Goal: Information Seeking & Learning: Learn about a topic

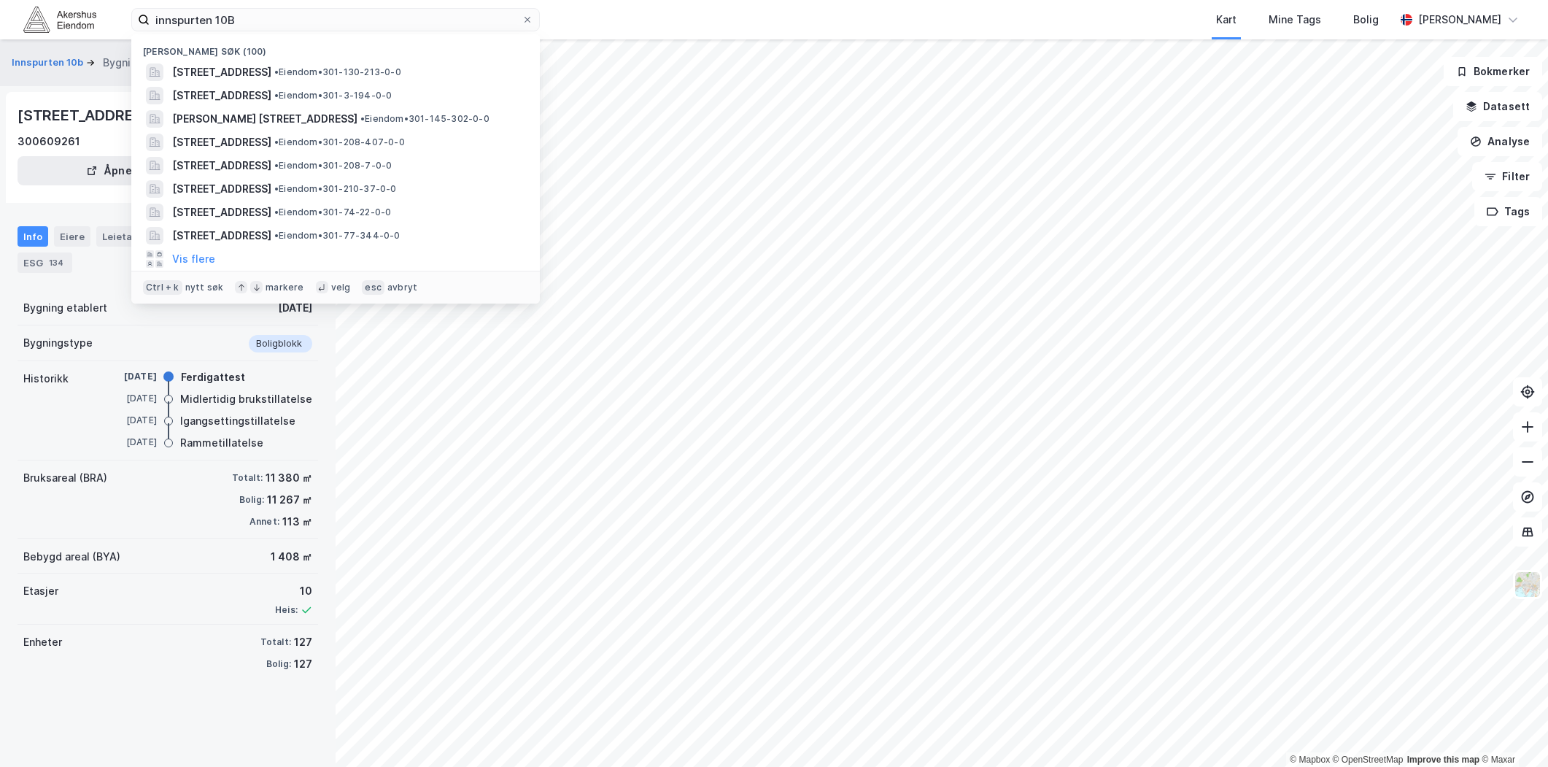
click at [266, 22] on input "innspurten 10B" at bounding box center [336, 20] width 372 height 22
click at [263, 20] on input "innspurten 10B" at bounding box center [336, 20] width 372 height 22
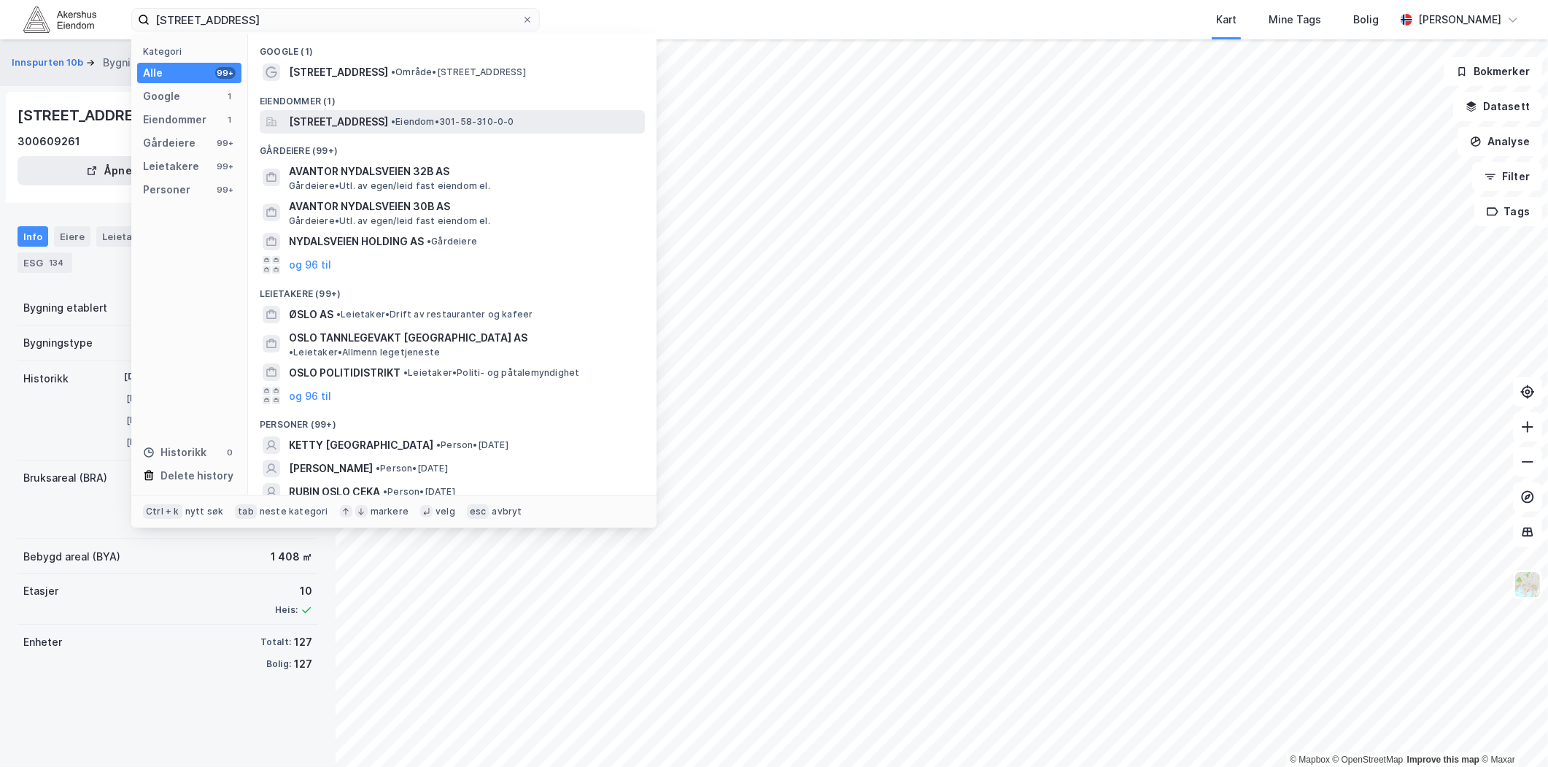
click at [336, 125] on span "[STREET_ADDRESS]" at bounding box center [338, 122] width 99 height 18
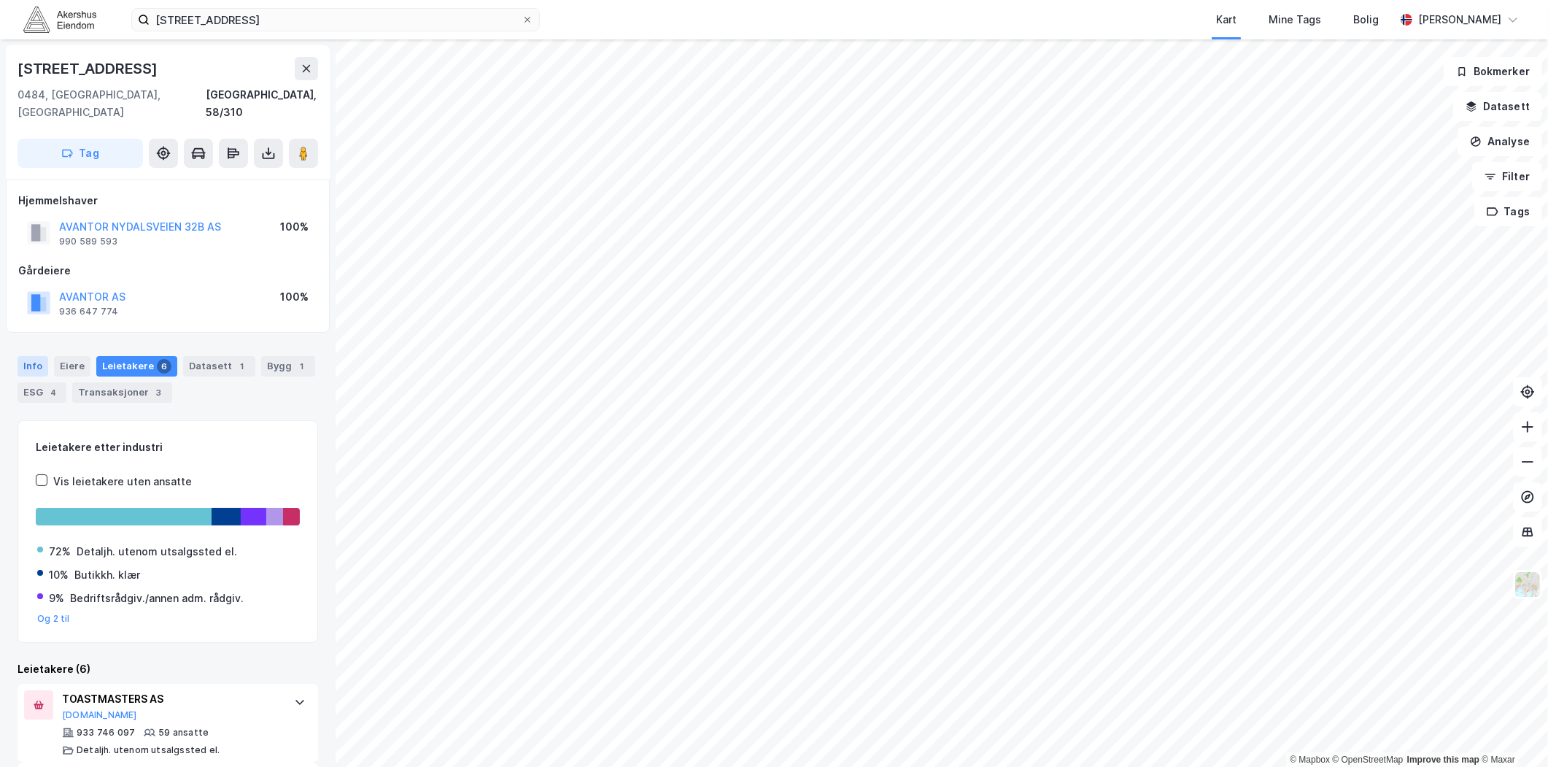
click at [28, 356] on div "Info" at bounding box center [33, 366] width 31 height 20
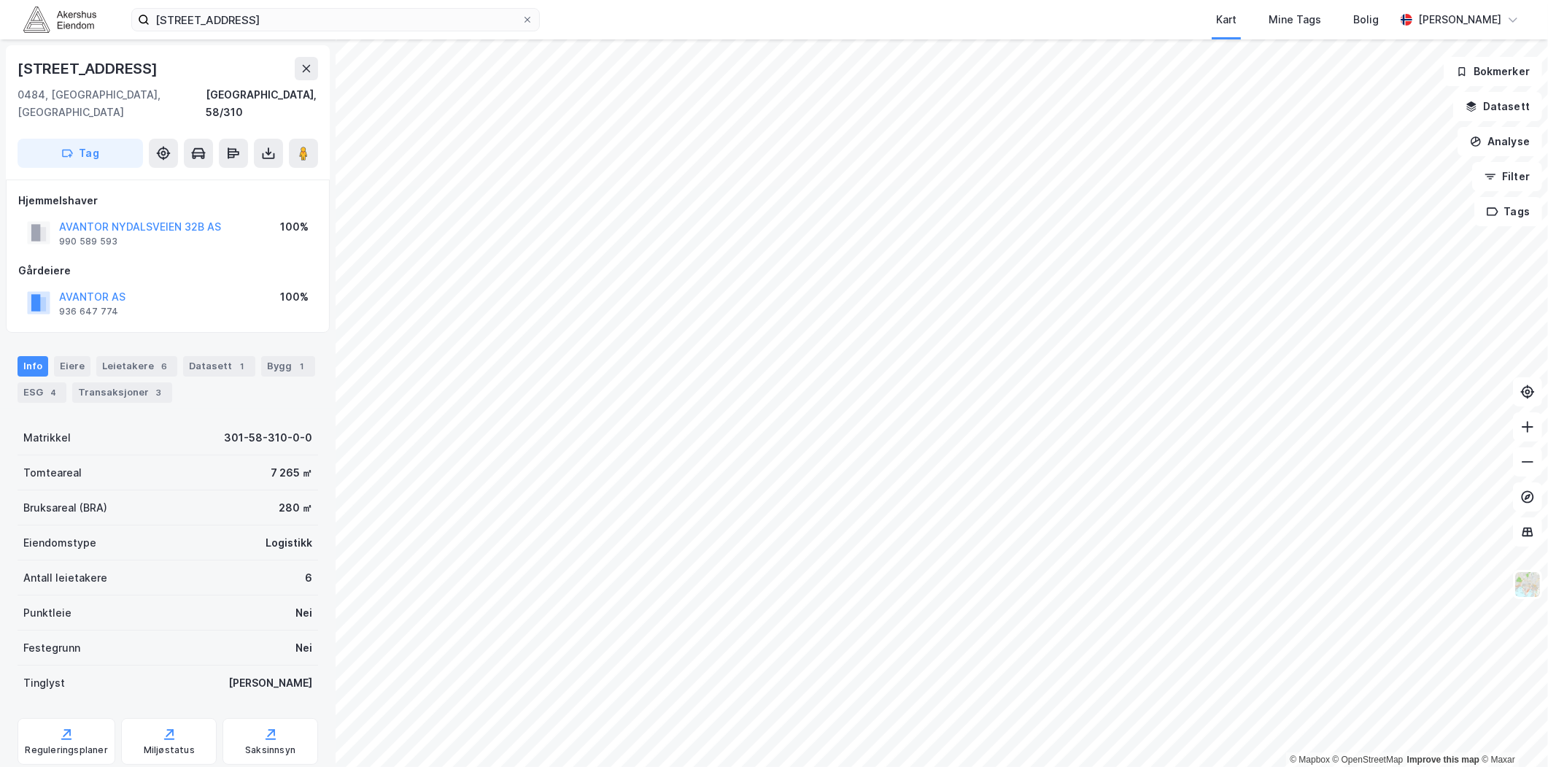
click at [409, 3] on div "Nydalsveien 32B, 0484 Oslo Kart Mine Tags Bolig Magnus Tveit Geheb" at bounding box center [774, 19] width 1548 height 39
click at [396, 9] on input "Nydalsveien 32B, 0484 Oslo" at bounding box center [336, 20] width 372 height 22
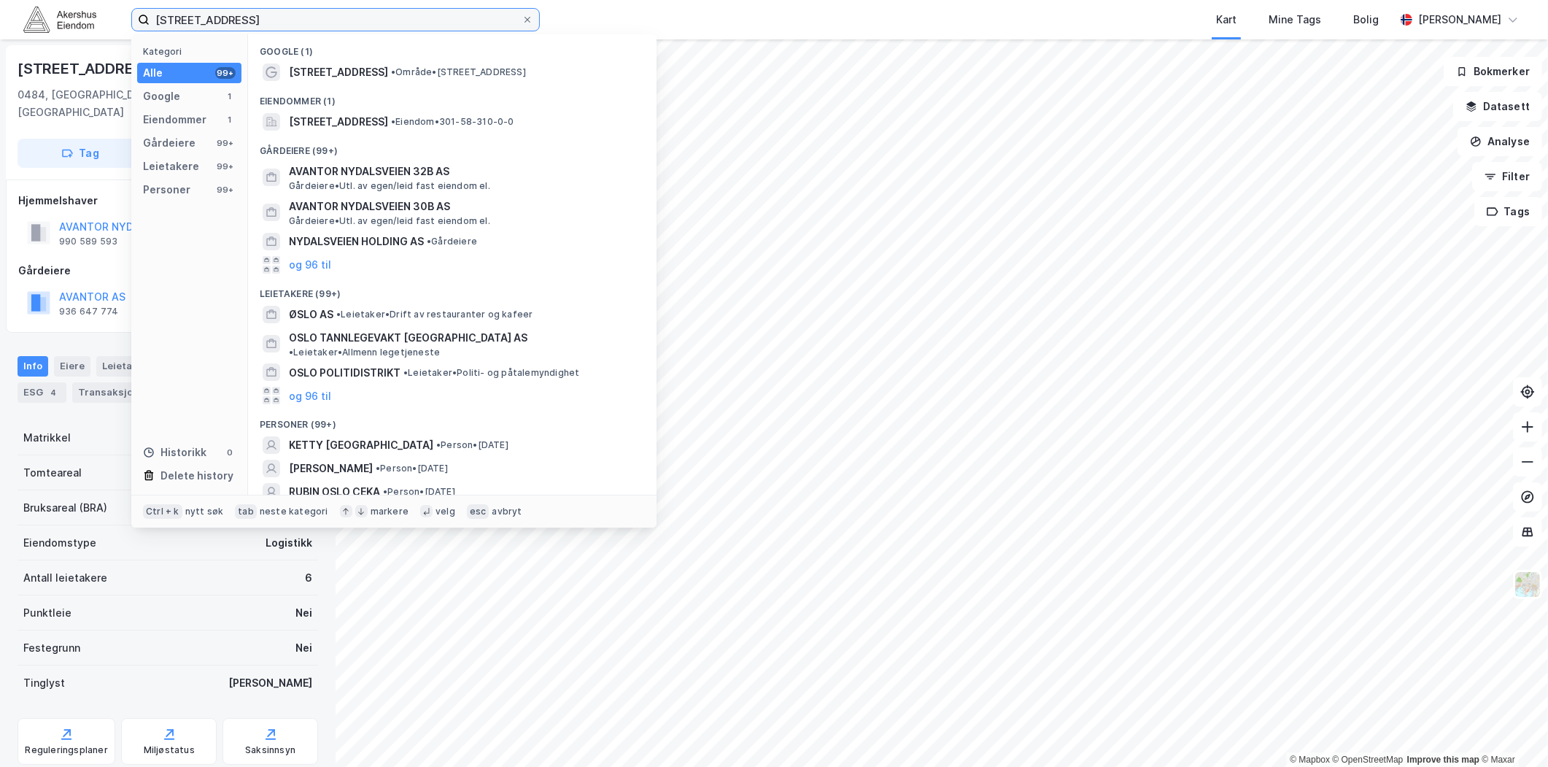
click at [396, 9] on input "Nydalsveien 32B, 0484 Oslo" at bounding box center [336, 20] width 372 height 22
paste input "Gjerdrums vei 10 G"
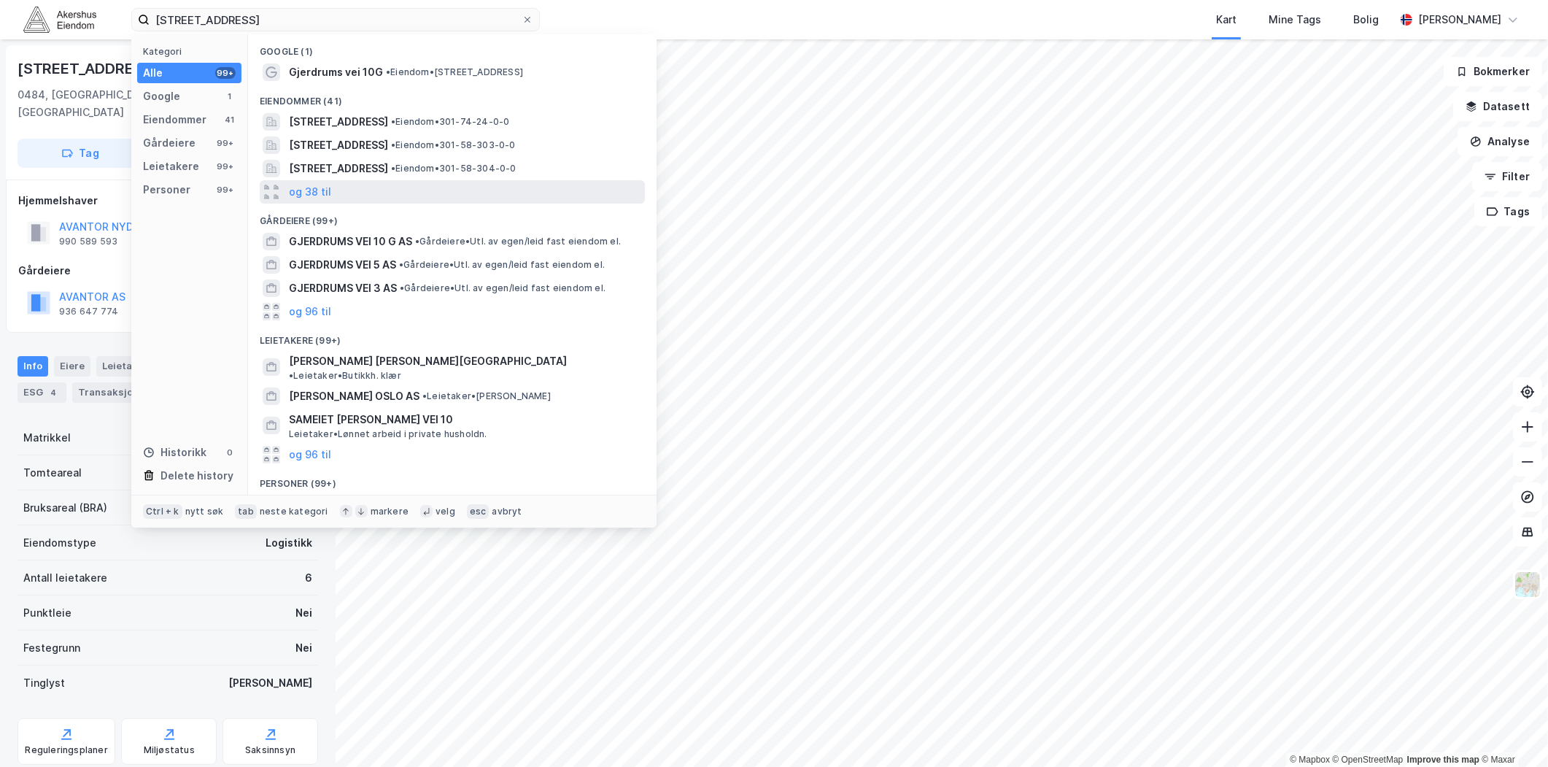
drag, startPoint x: 389, startPoint y: 67, endPoint x: 406, endPoint y: 185, distance: 119.4
click at [406, 185] on div "Google (1) Gjerdrums vei 10G • Eiendom • Gjerdrums vei 10G, 0484 Oslo Eiendomme…" at bounding box center [452, 264] width 409 height 460
drag, startPoint x: 406, startPoint y: 185, endPoint x: 573, endPoint y: 198, distance: 168.3
click at [573, 198] on div "og 38 til" at bounding box center [452, 191] width 385 height 23
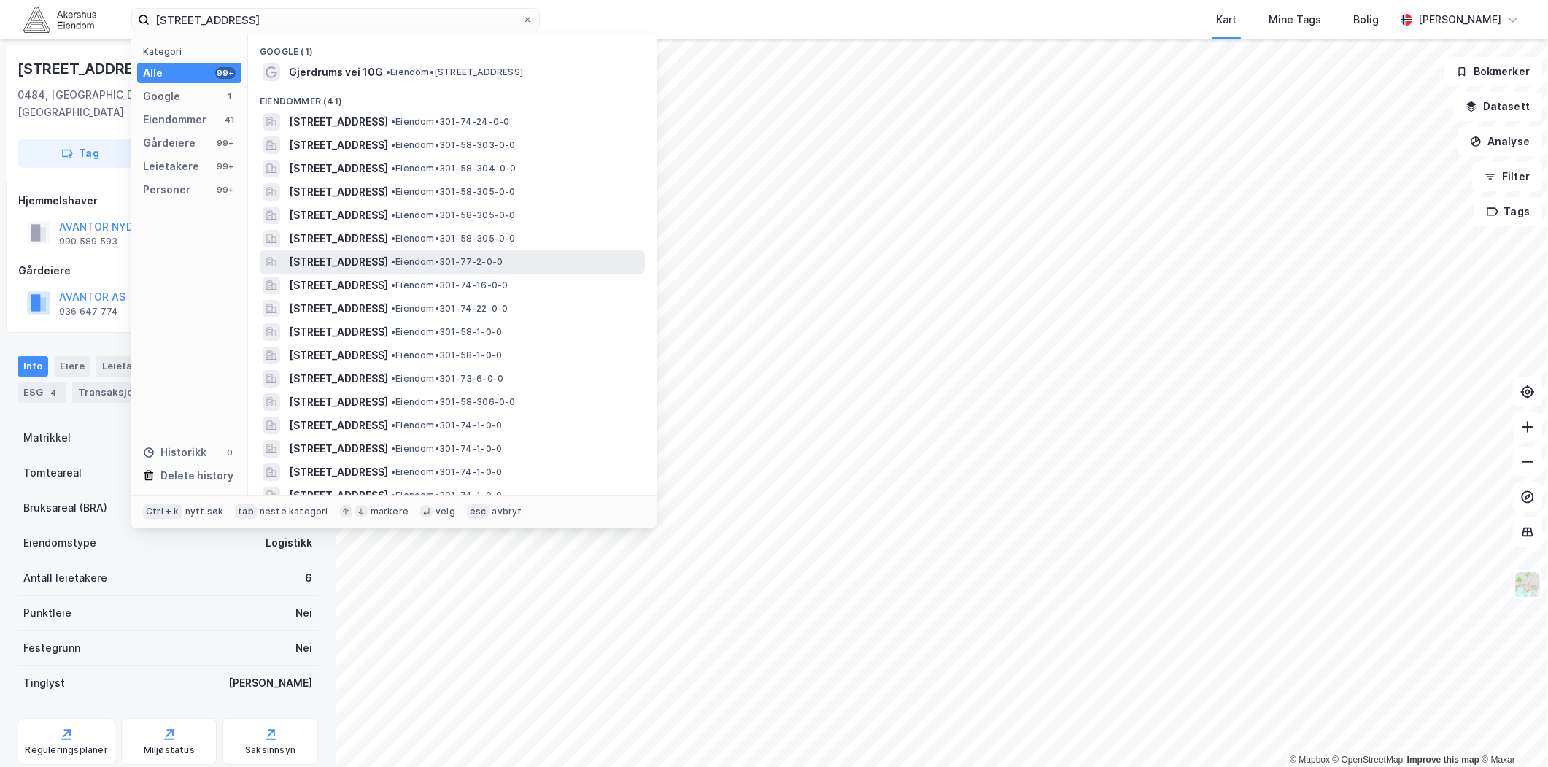
click at [388, 263] on span "[STREET_ADDRESS]" at bounding box center [338, 262] width 99 height 18
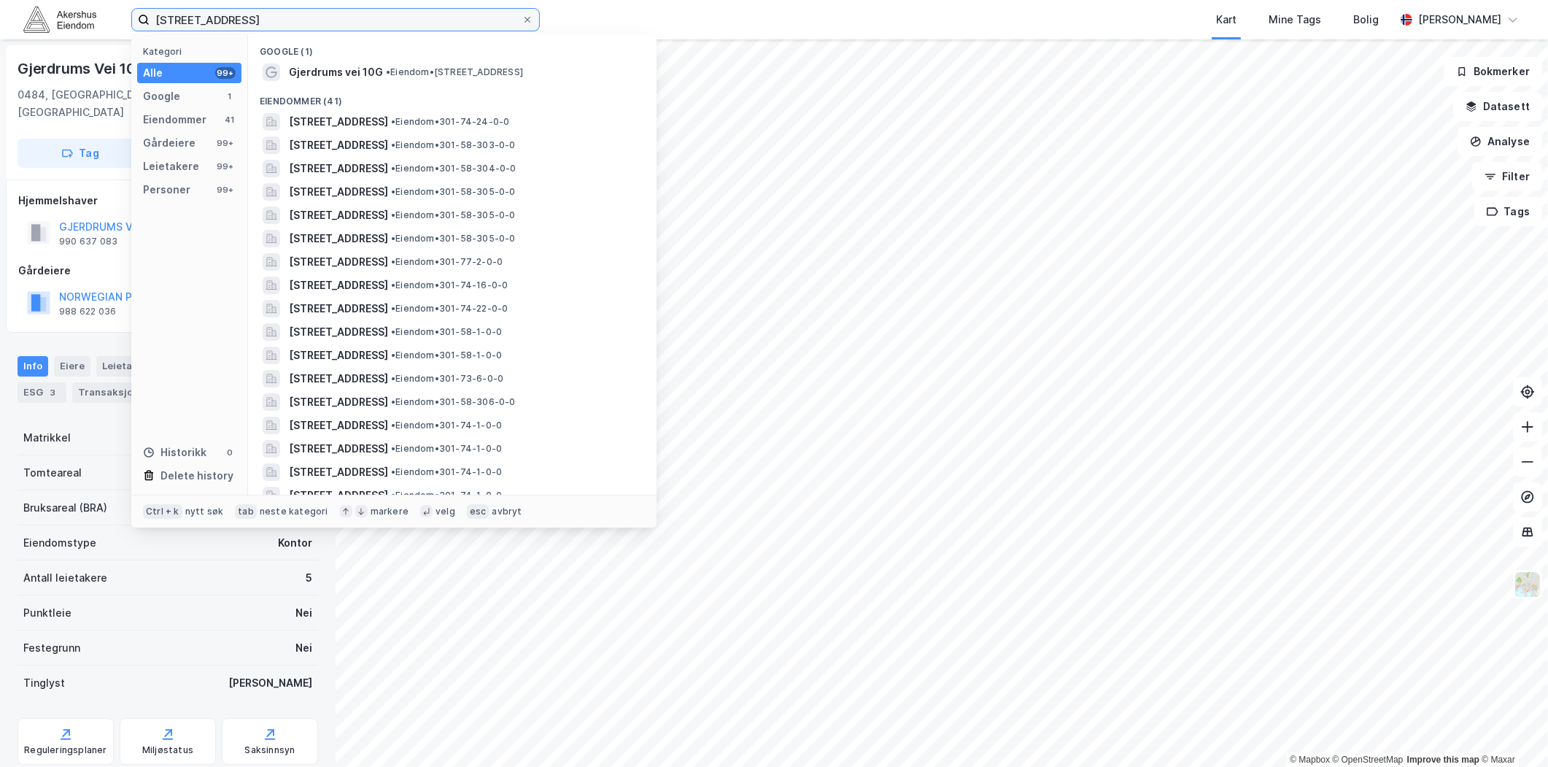
click at [260, 15] on input "Gjerdrums vei 10 G, 0484 Oslo" at bounding box center [336, 20] width 372 height 22
paste input "Nydalsveien 33"
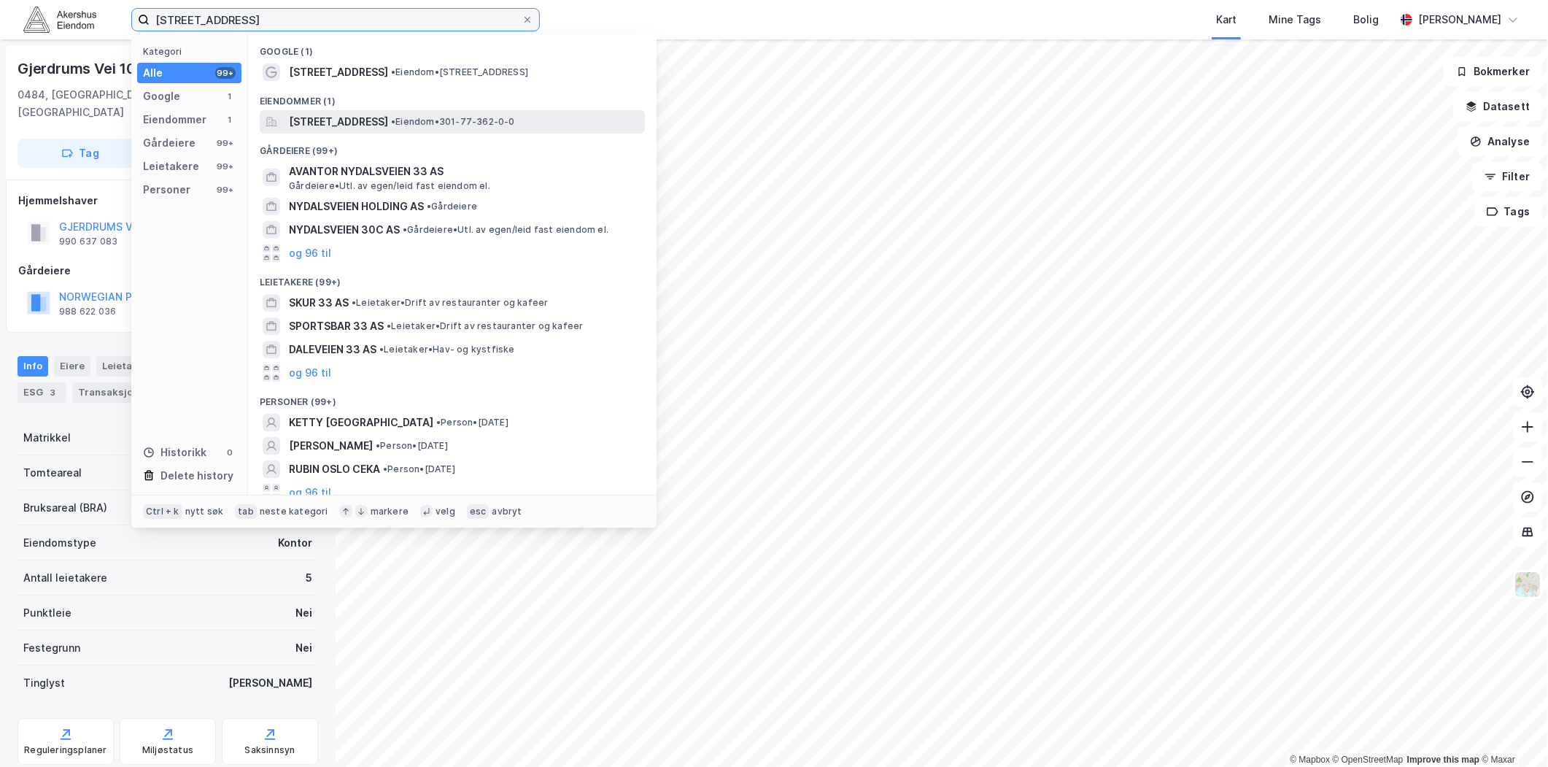
type input "Nydalsveien 33, 0484 Oslo"
click at [368, 120] on span "[STREET_ADDRESS]" at bounding box center [338, 122] width 99 height 18
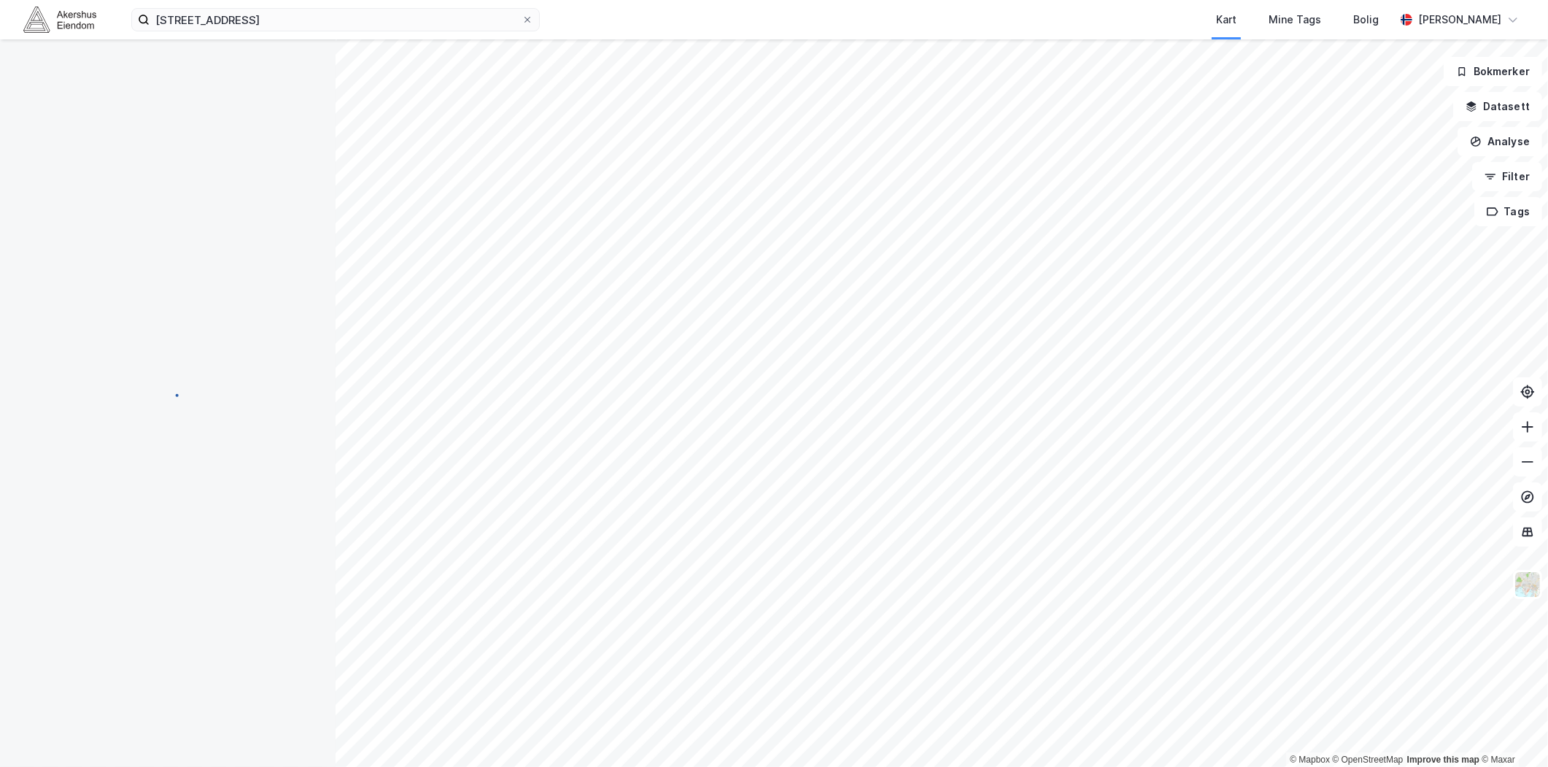
scroll to position [1, 0]
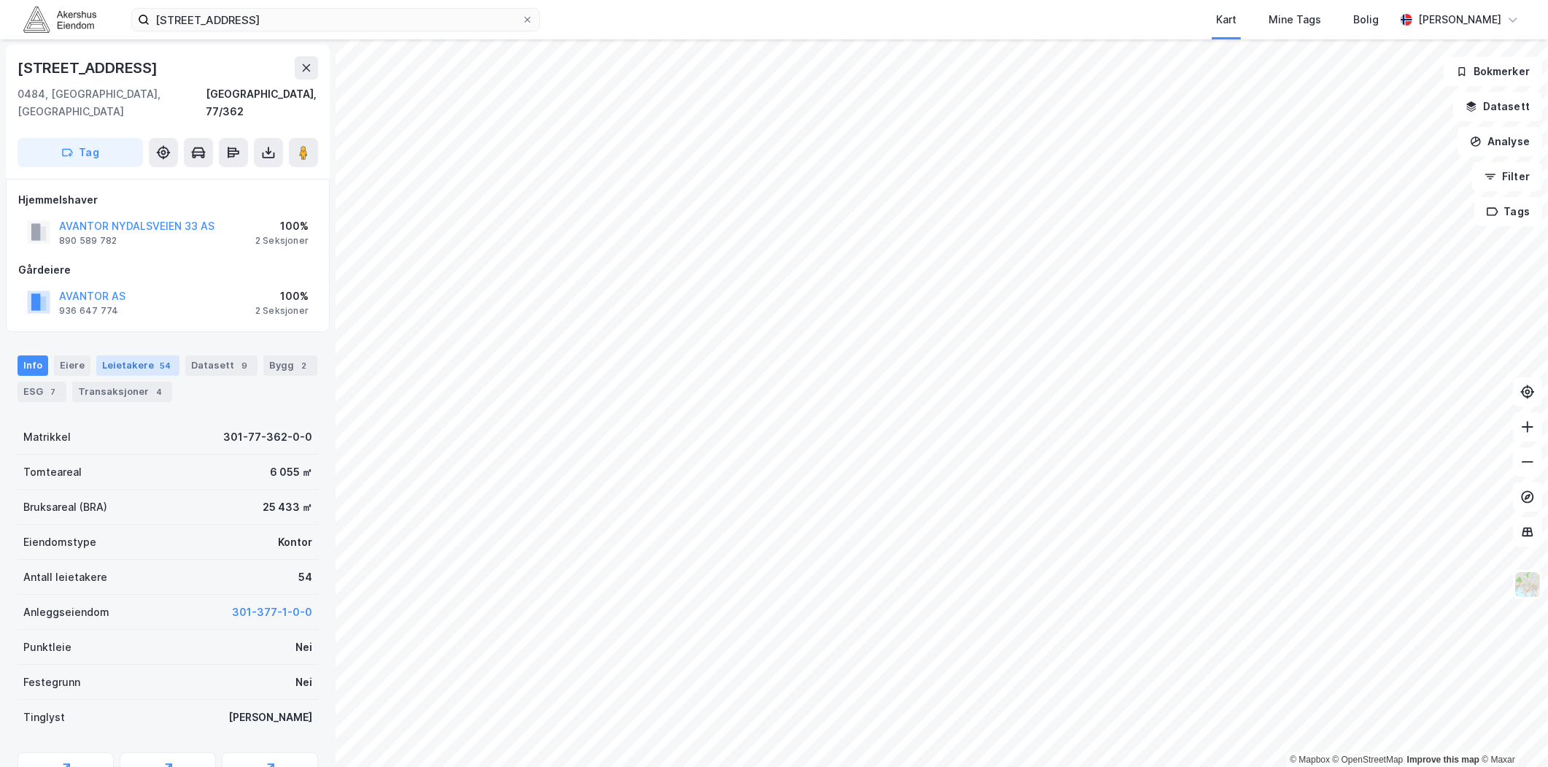
click at [136, 355] on div "Leietakere 54" at bounding box center [137, 365] width 83 height 20
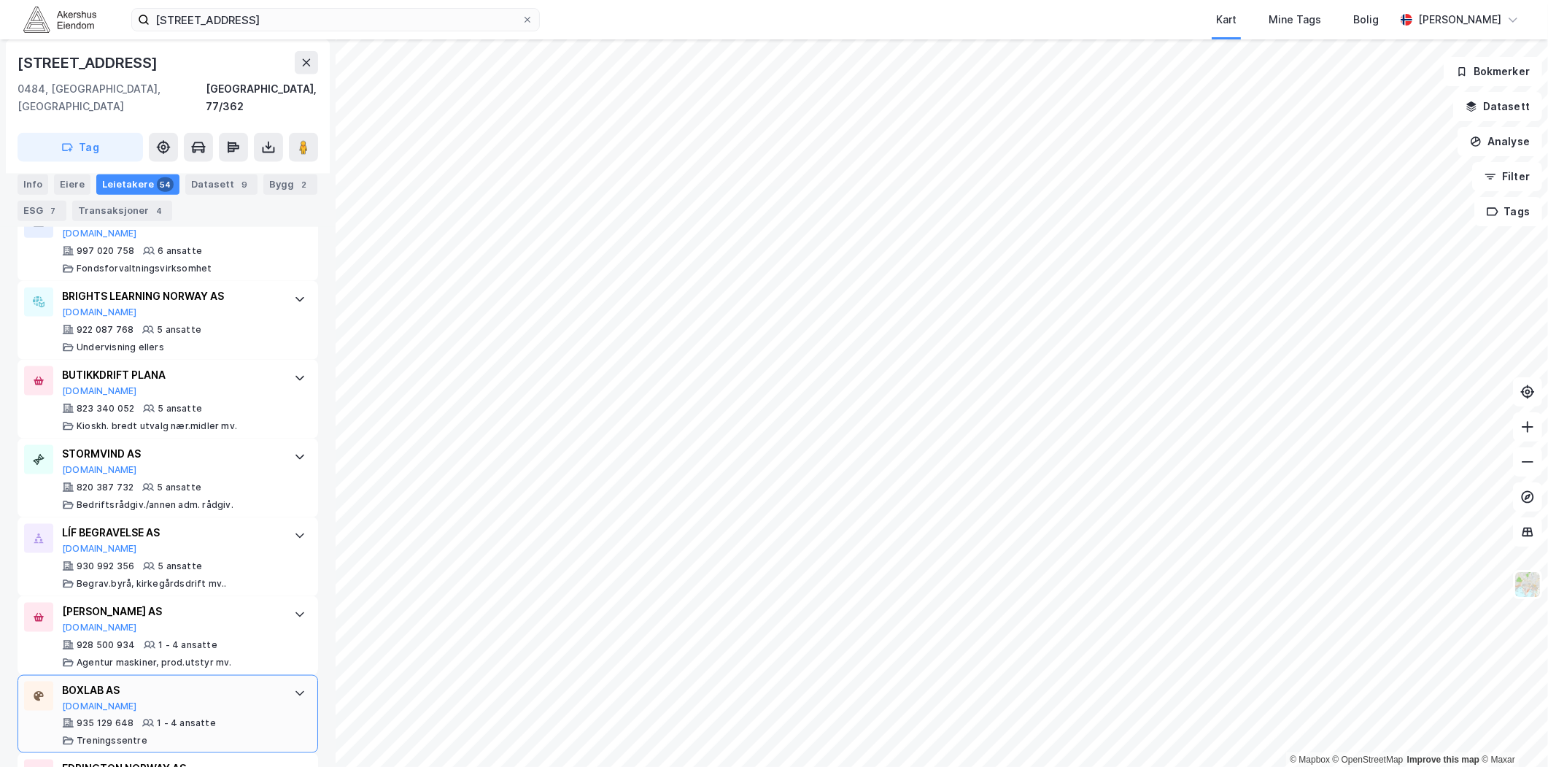
scroll to position [2542, 0]
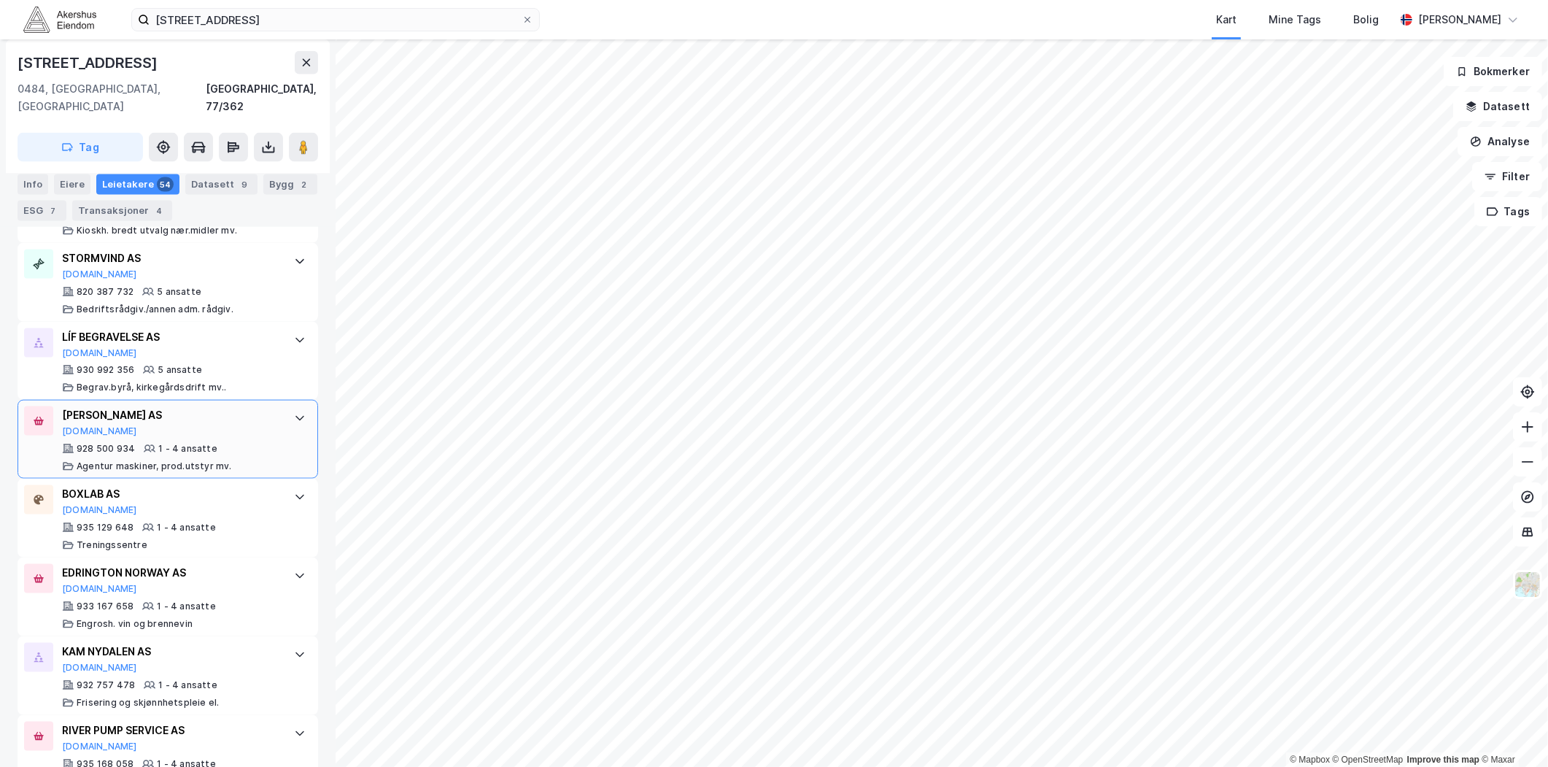
click at [42, 417] on div at bounding box center [38, 420] width 29 height 29
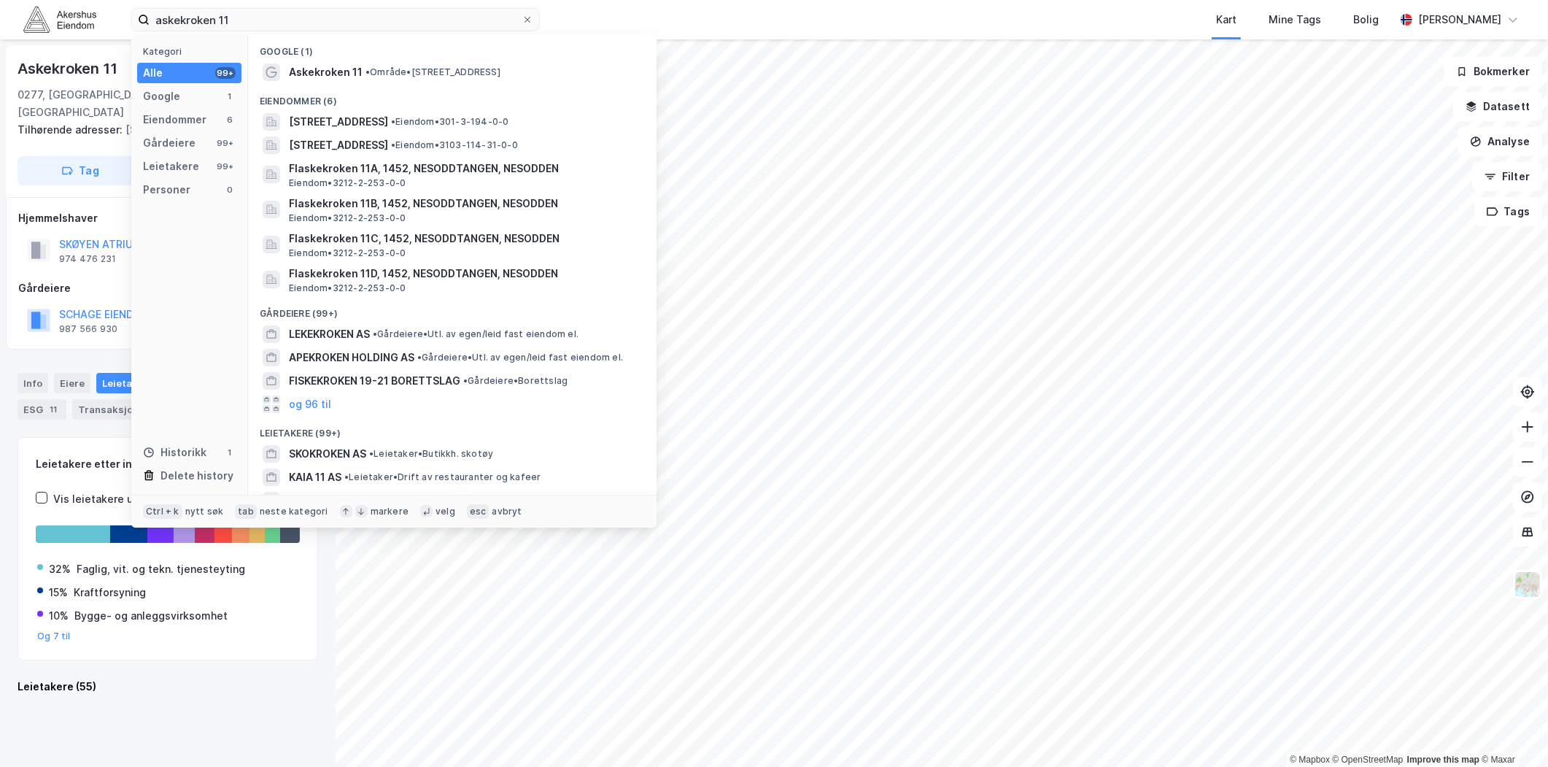
scroll to position [4010, 0]
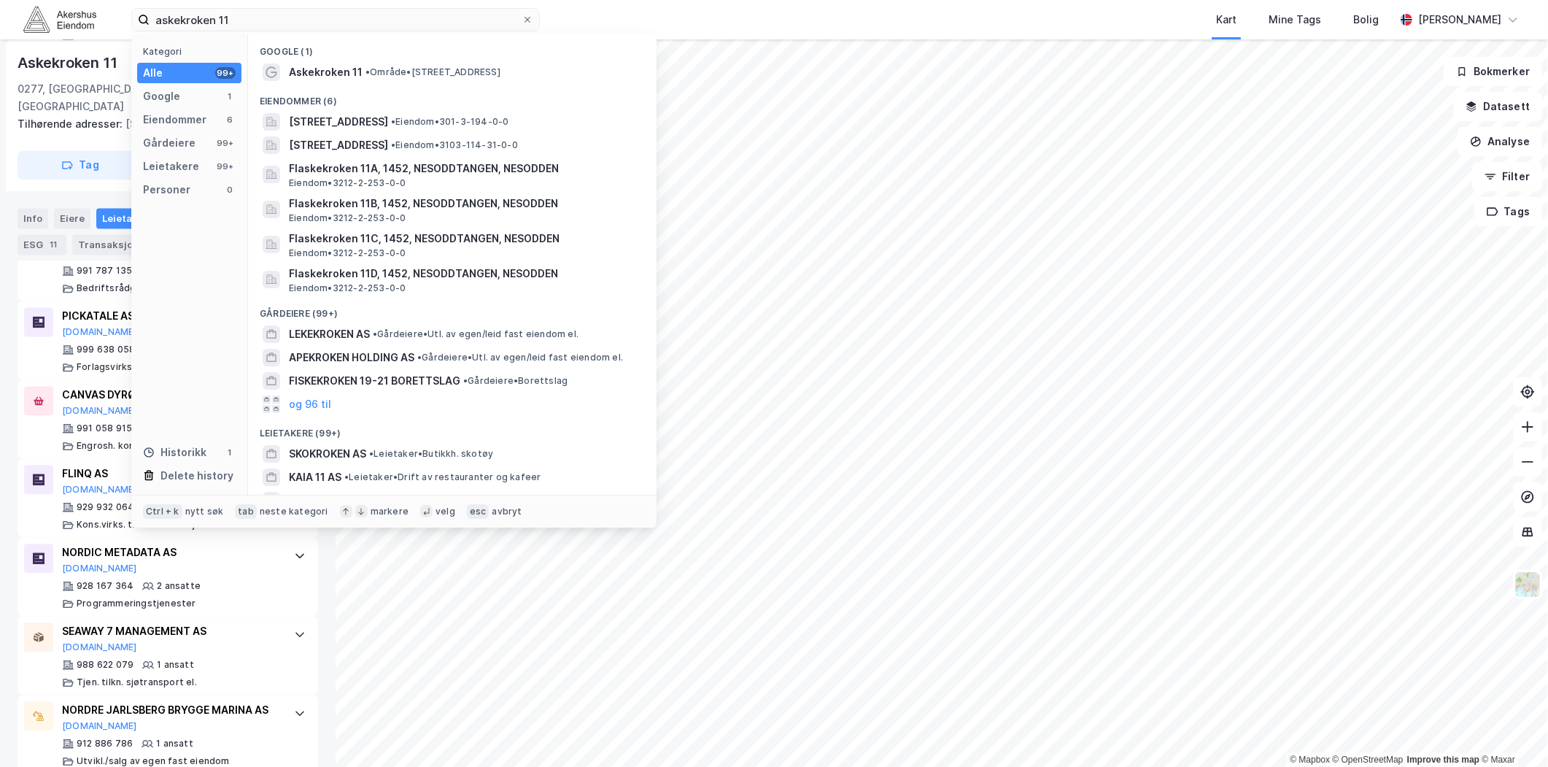
click at [115, 23] on div "askekroken 11 Kategori Alle 99+ Google 1 Eiendommer 6 Gårdeiere 99+ Leietakere …" at bounding box center [774, 19] width 1548 height 39
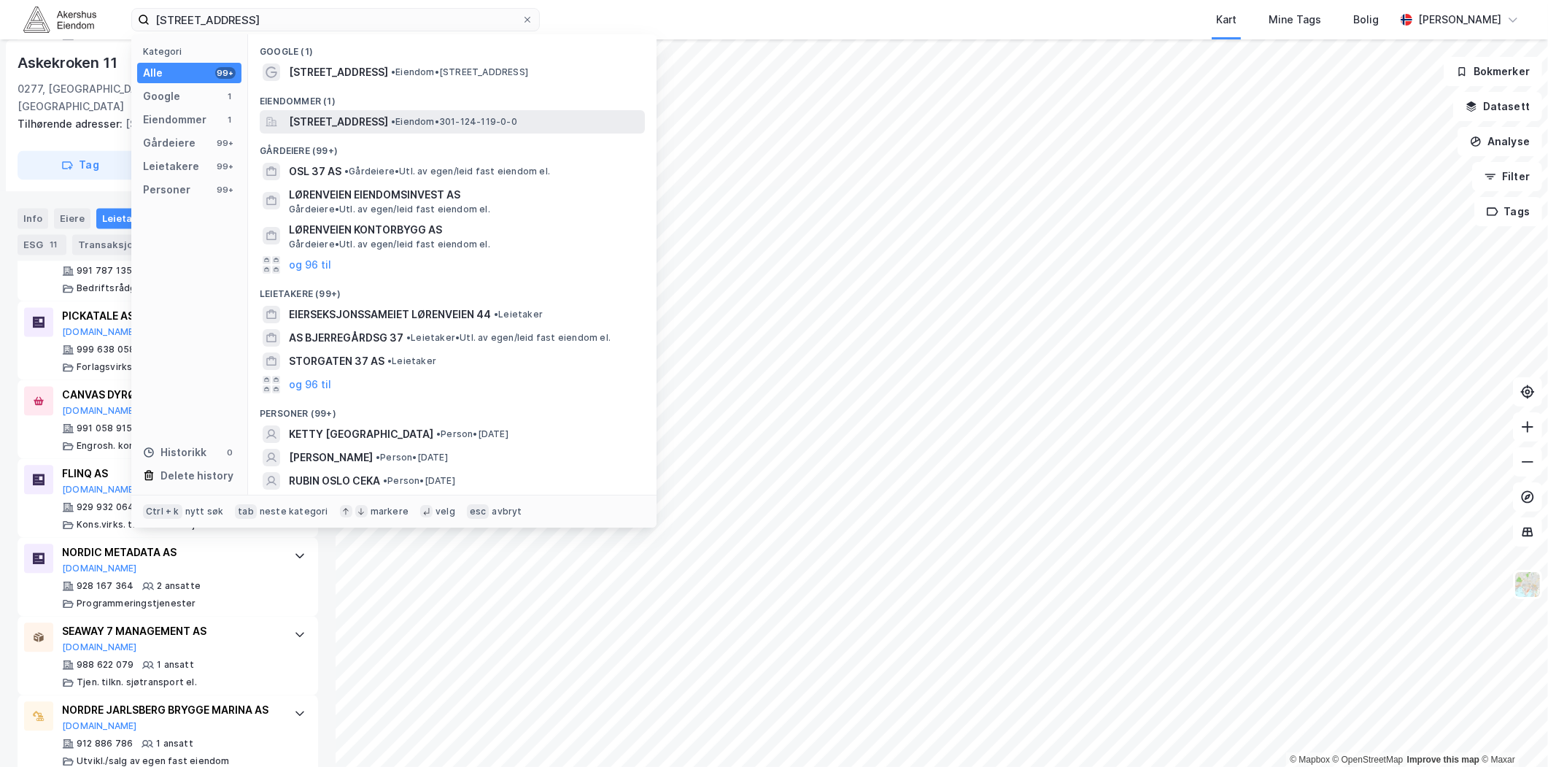
click at [366, 124] on span "[STREET_ADDRESS]" at bounding box center [338, 122] width 99 height 18
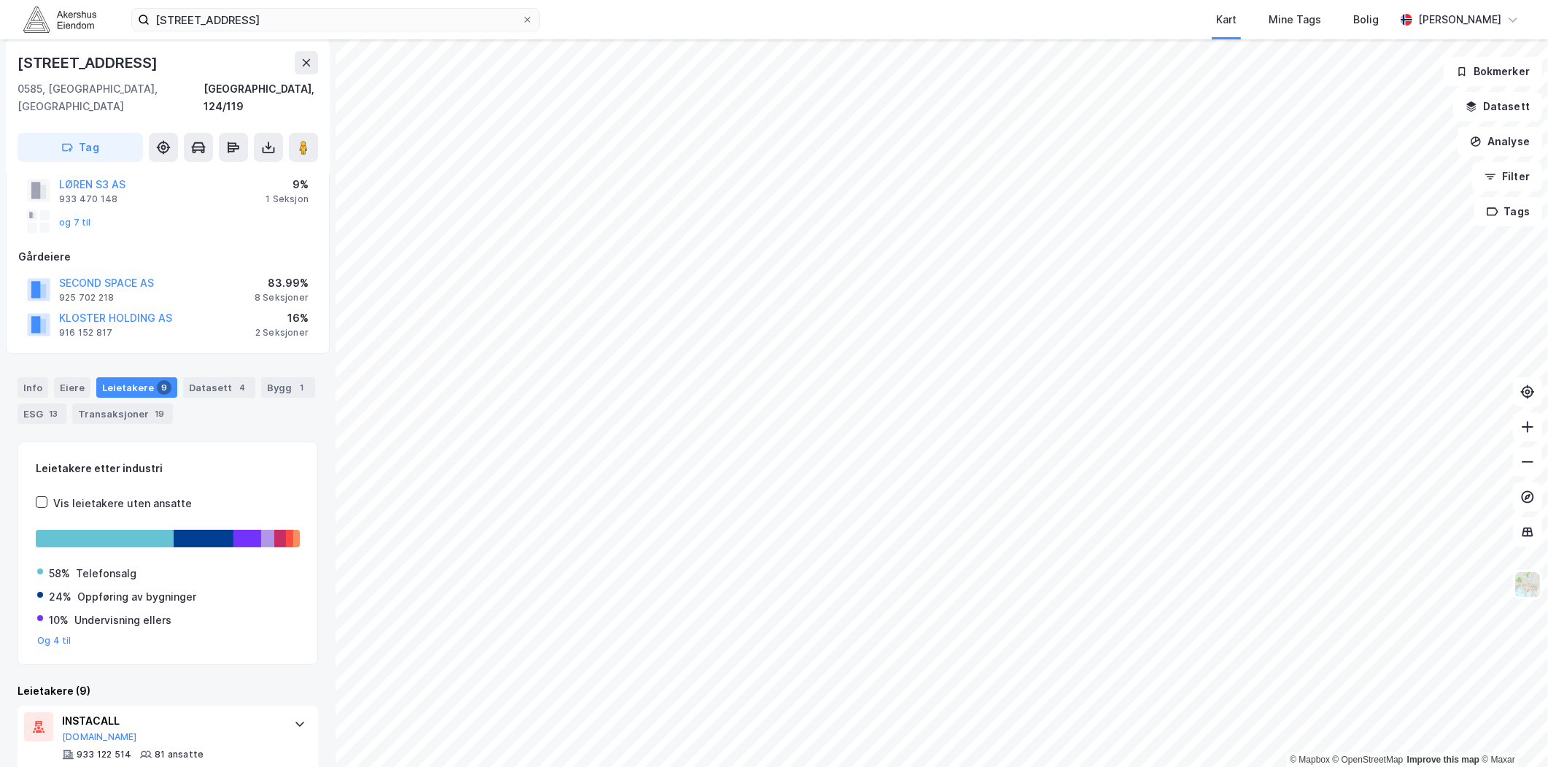
scroll to position [213, 0]
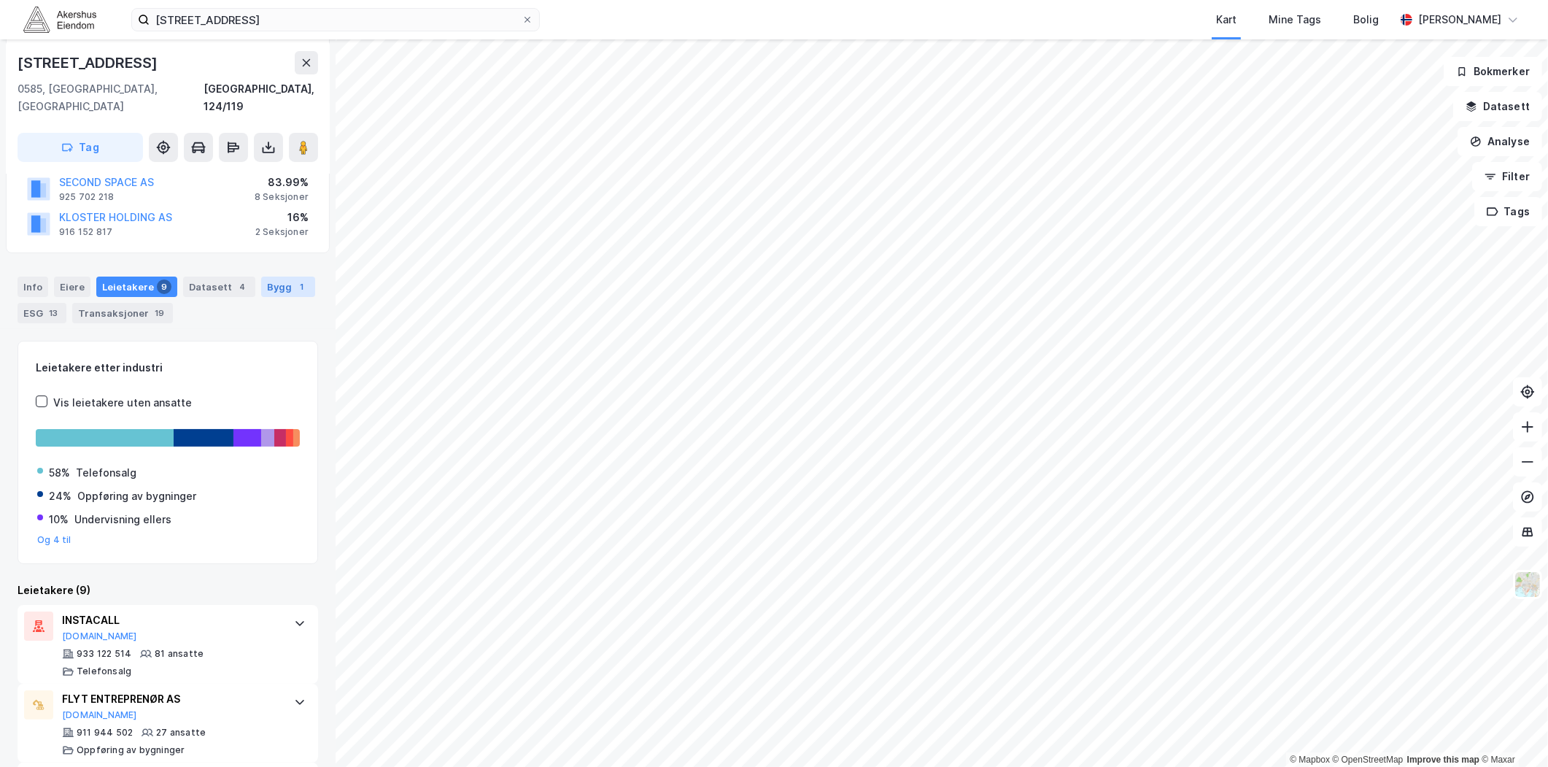
click at [266, 276] on div "Bygg 1" at bounding box center [288, 286] width 54 height 20
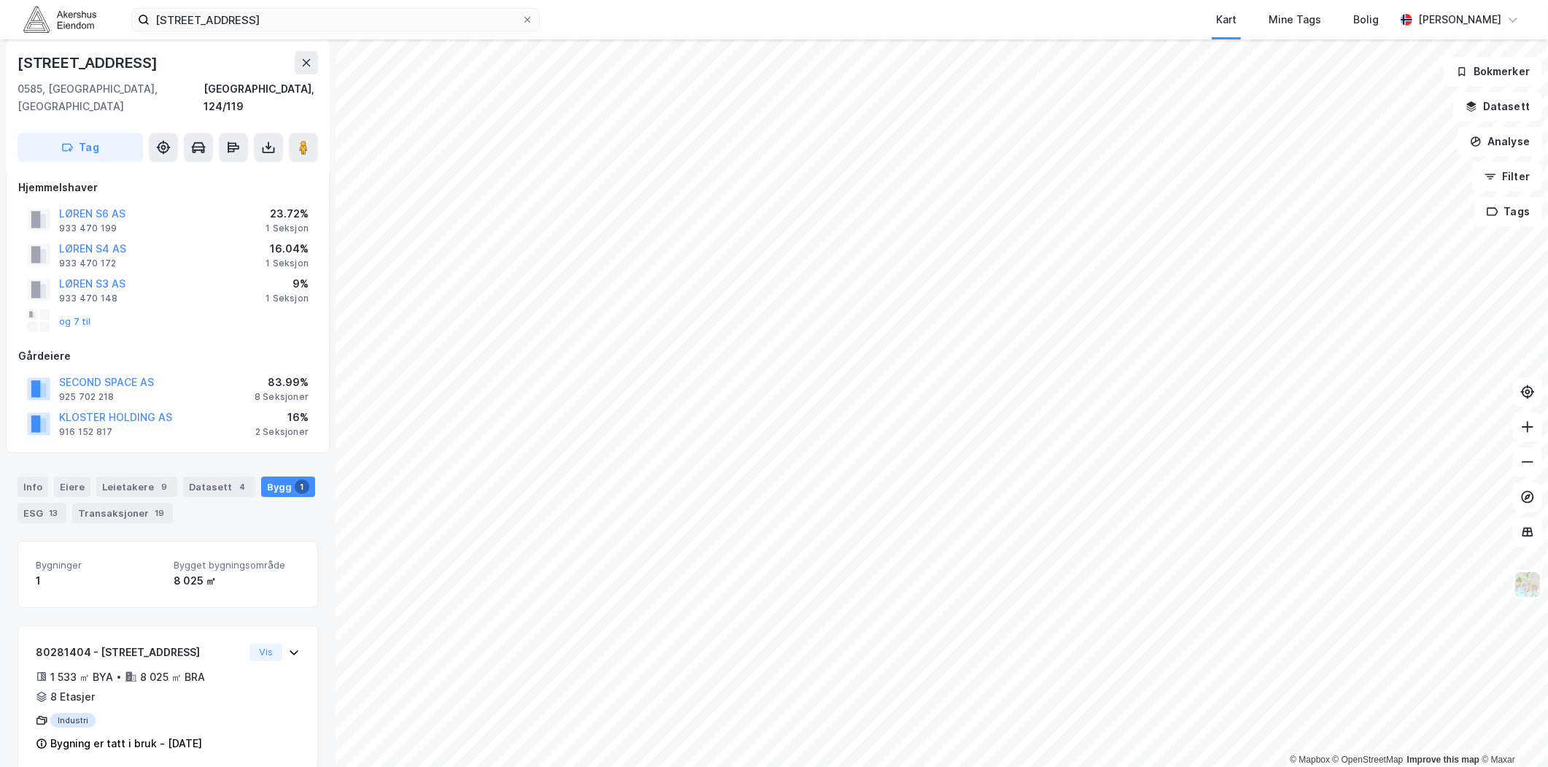
scroll to position [17, 0]
click at [293, 24] on input "[STREET_ADDRESS]" at bounding box center [336, 20] width 372 height 22
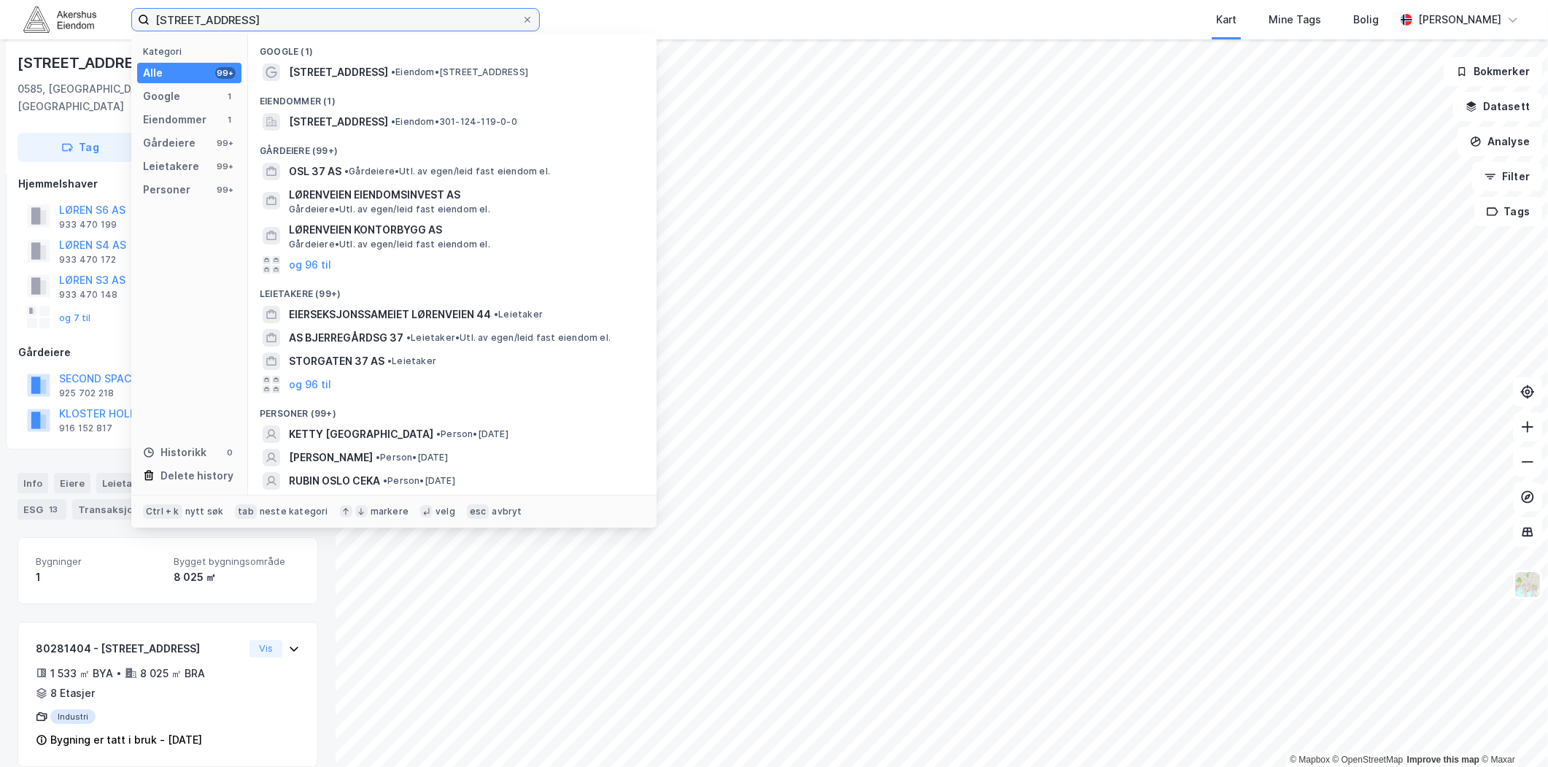
click at [293, 24] on input "[STREET_ADDRESS]" at bounding box center [336, 20] width 372 height 22
paste input "Oluf [STREET_ADDRESS]"
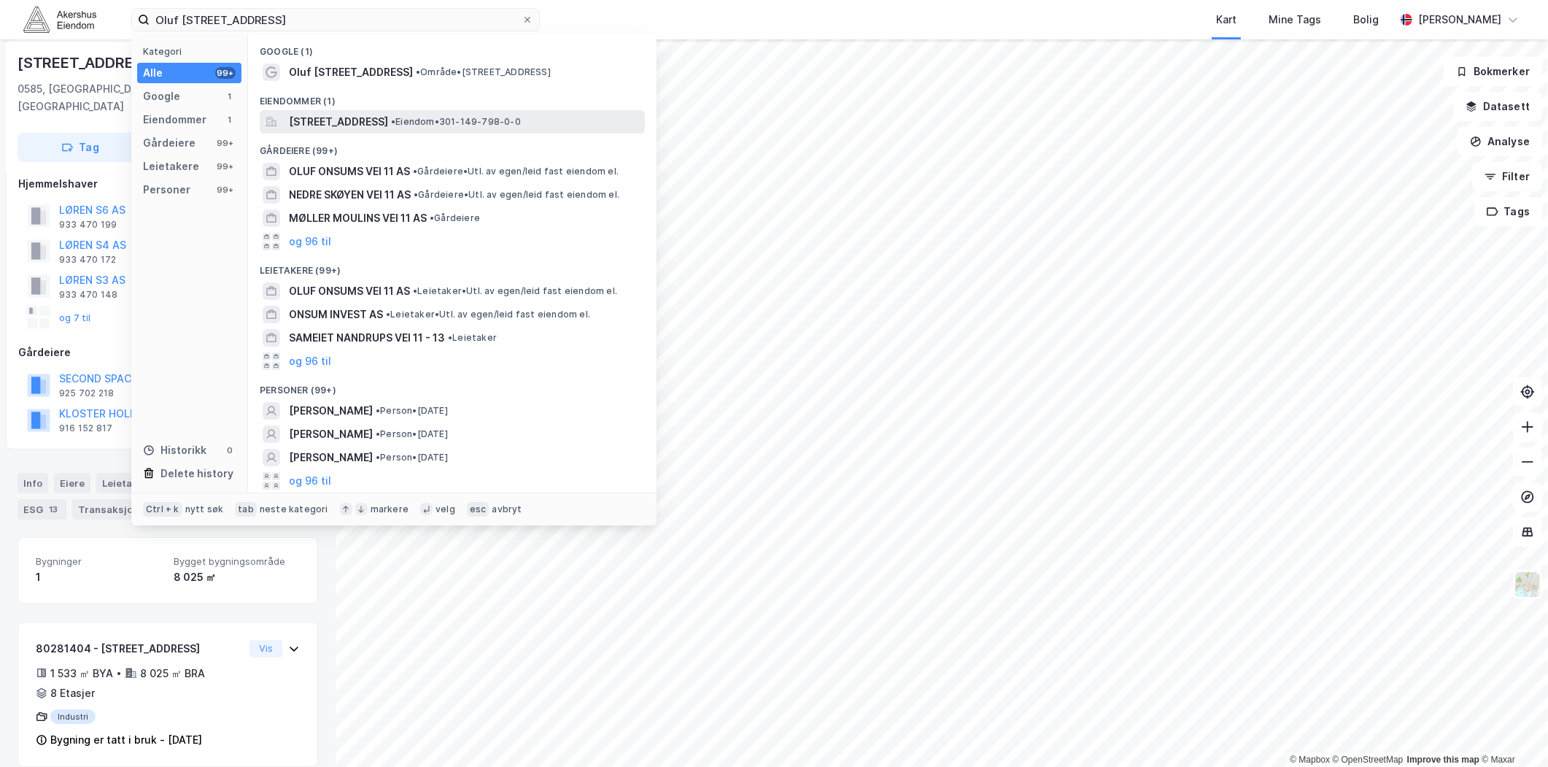
click at [388, 123] on span "[STREET_ADDRESS]" at bounding box center [338, 122] width 99 height 18
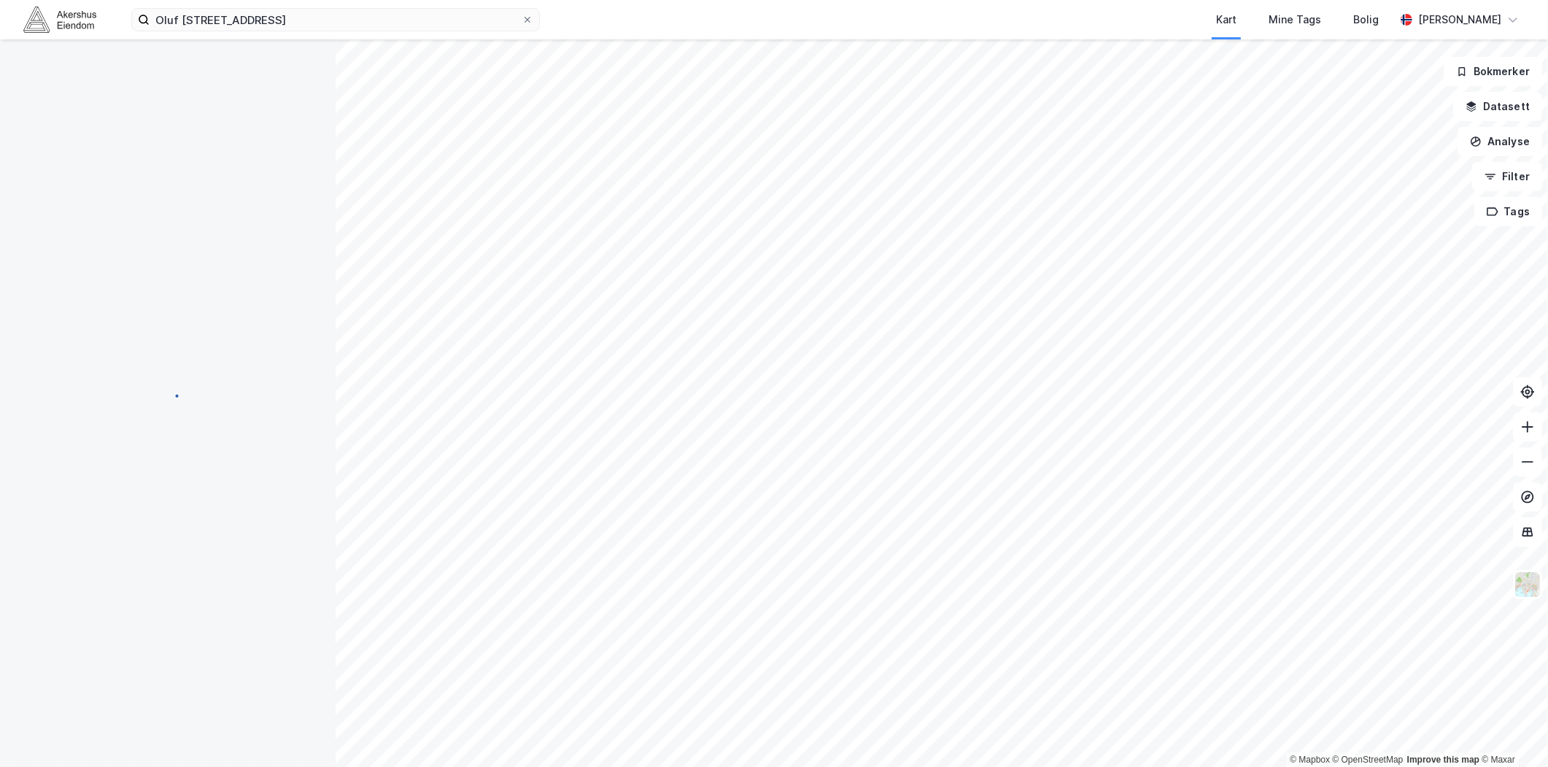
scroll to position [17, 0]
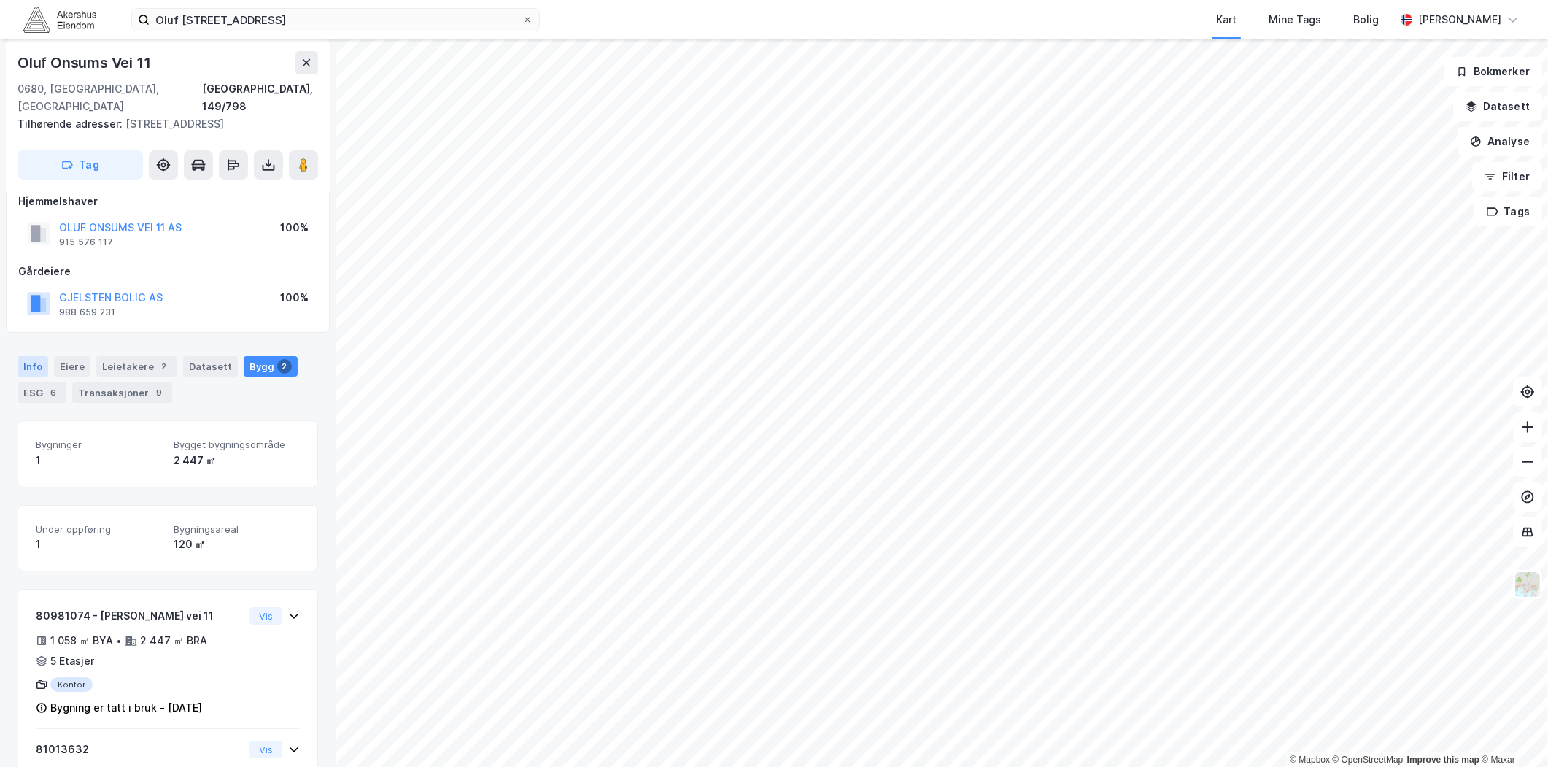
click at [34, 356] on div "Info" at bounding box center [33, 366] width 31 height 20
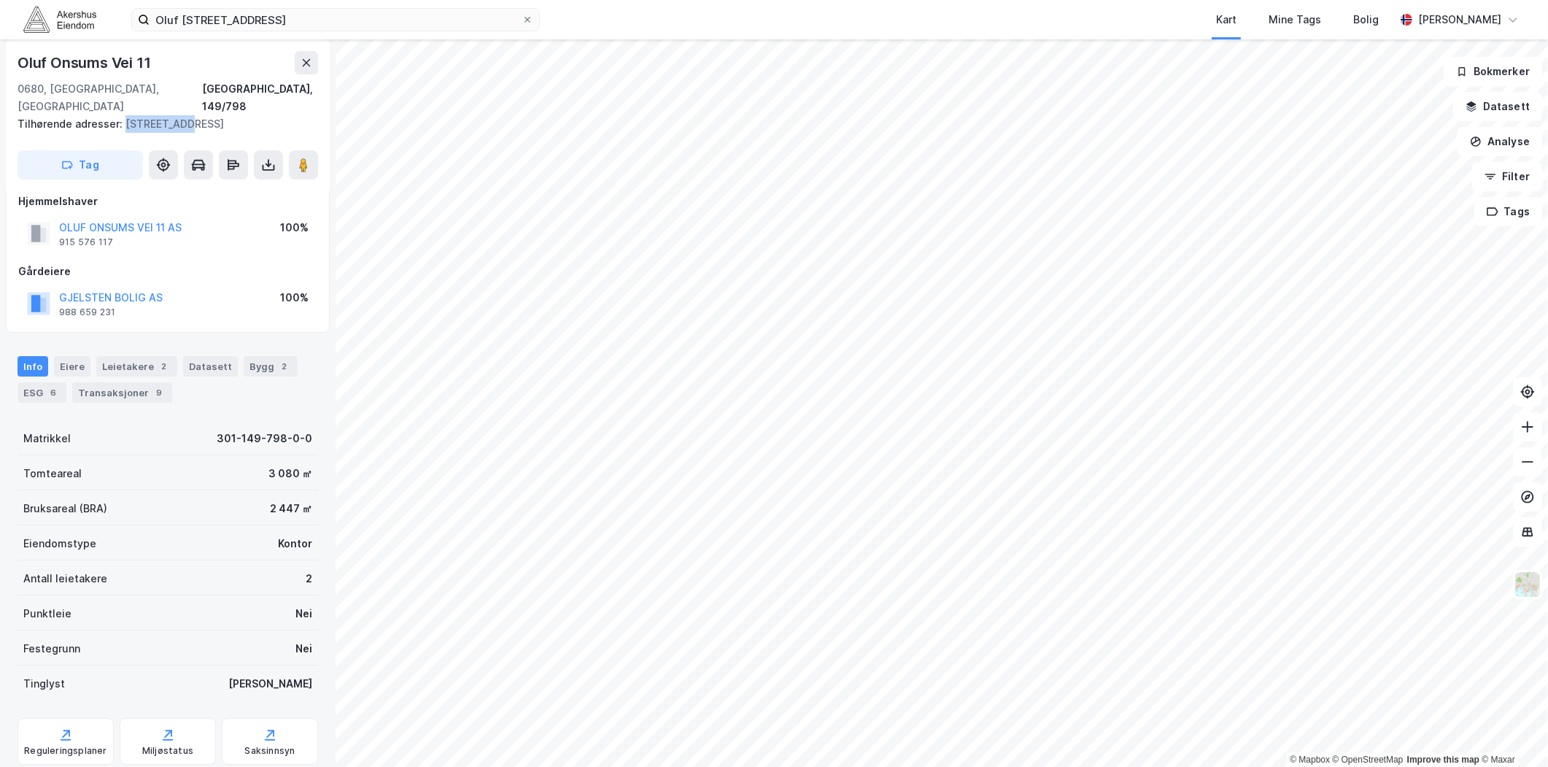
drag, startPoint x: 179, startPoint y: 107, endPoint x: 124, endPoint y: 111, distance: 54.9
click at [124, 115] on div "Tilhørende adresser: [STREET_ADDRESS]" at bounding box center [162, 124] width 289 height 18
copy div "[STREET_ADDRESS]"
drag, startPoint x: 363, startPoint y: 8, endPoint x: 347, endPoint y: 15, distance: 18.0
click at [363, 9] on input "Oluf [STREET_ADDRESS]" at bounding box center [336, 20] width 372 height 22
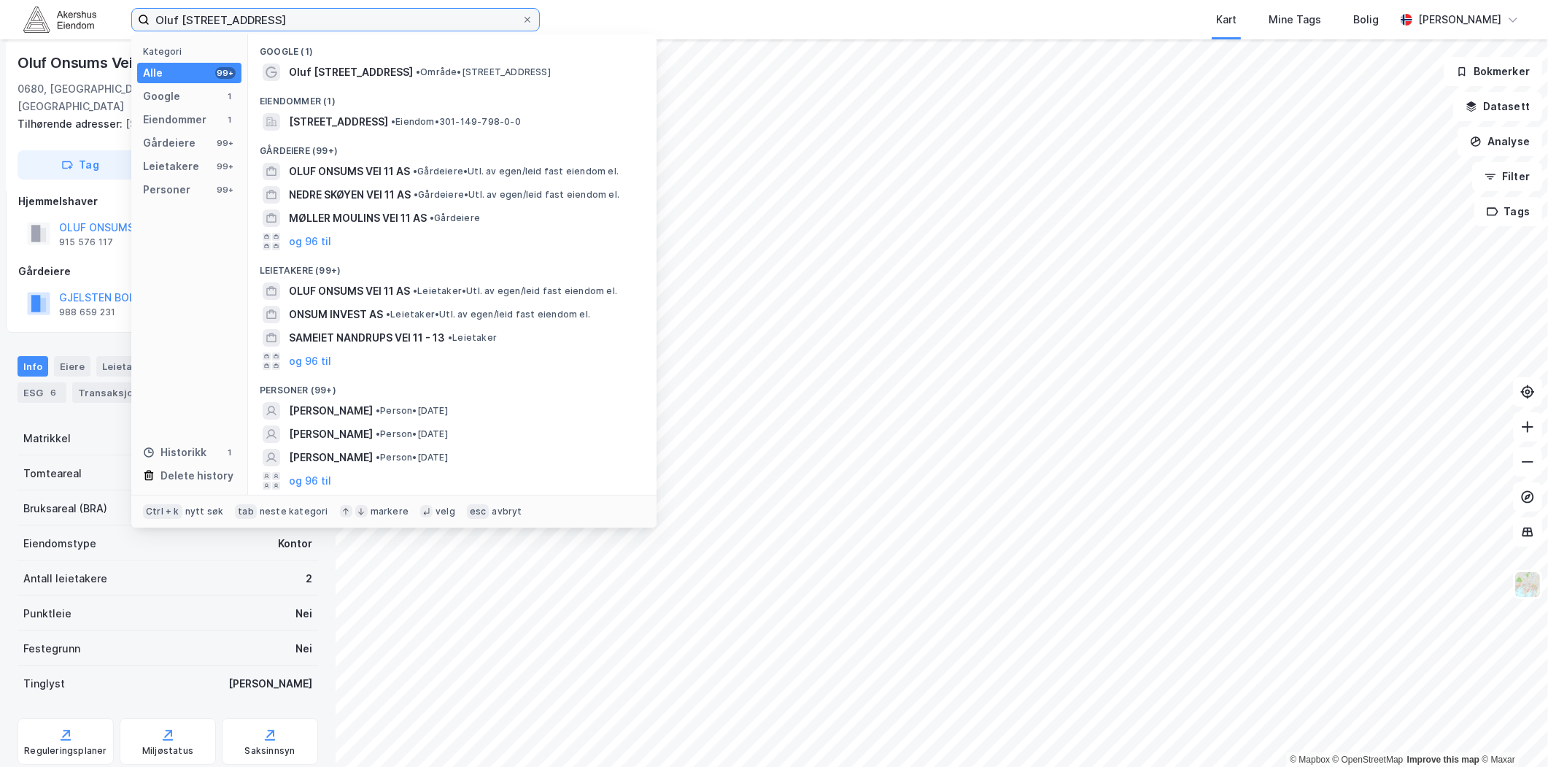
click at [347, 15] on input "Oluf [STREET_ADDRESS]" at bounding box center [336, 20] width 372 height 22
paste input "[STREET_ADDRESS]"
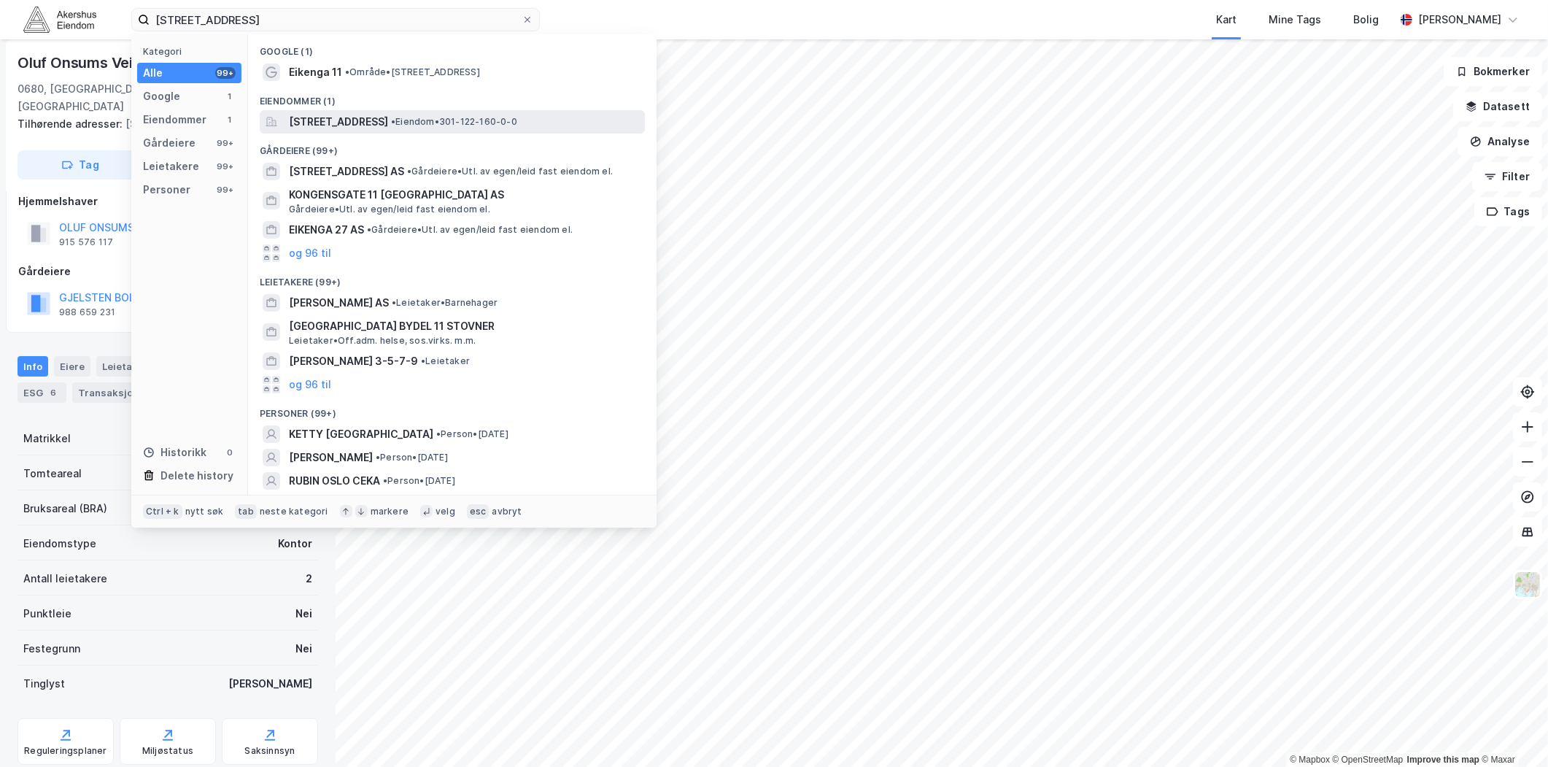
click at [382, 117] on span "[STREET_ADDRESS]" at bounding box center [338, 122] width 99 height 18
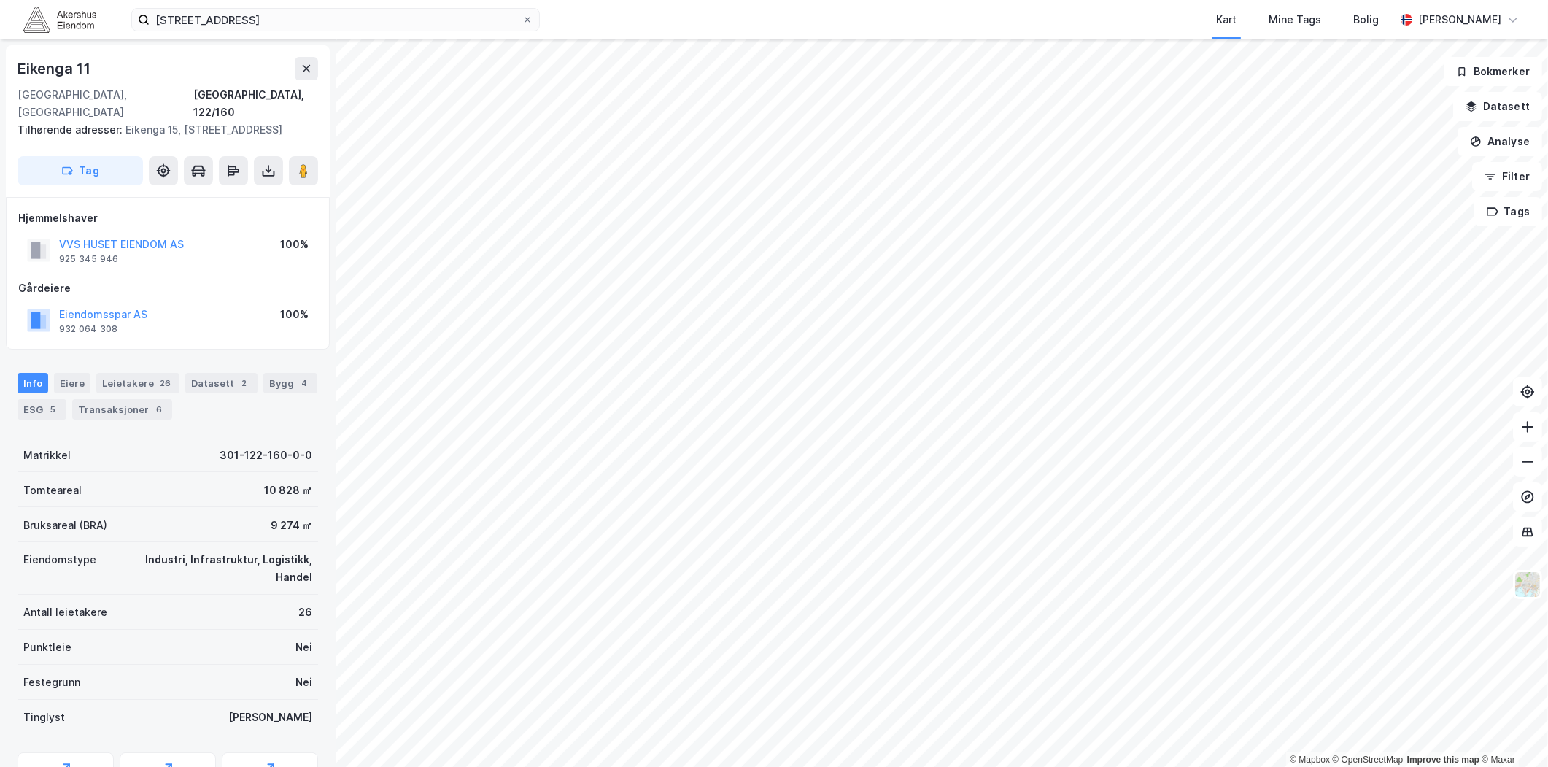
scroll to position [17, 0]
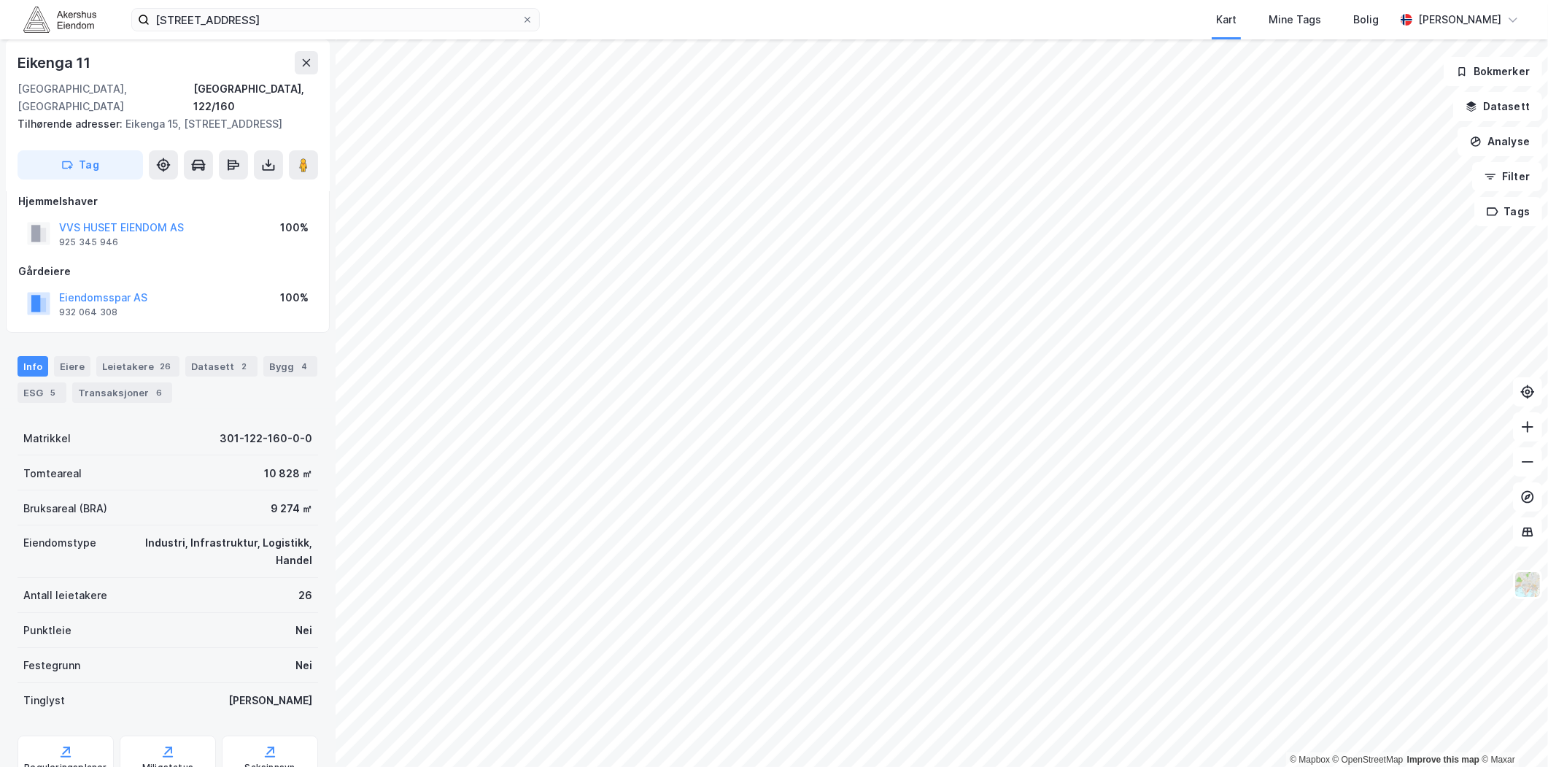
click at [390, 35] on div "[STREET_ADDRESS] Kart Mine Tags Bolig [PERSON_NAME]" at bounding box center [774, 19] width 1548 height 39
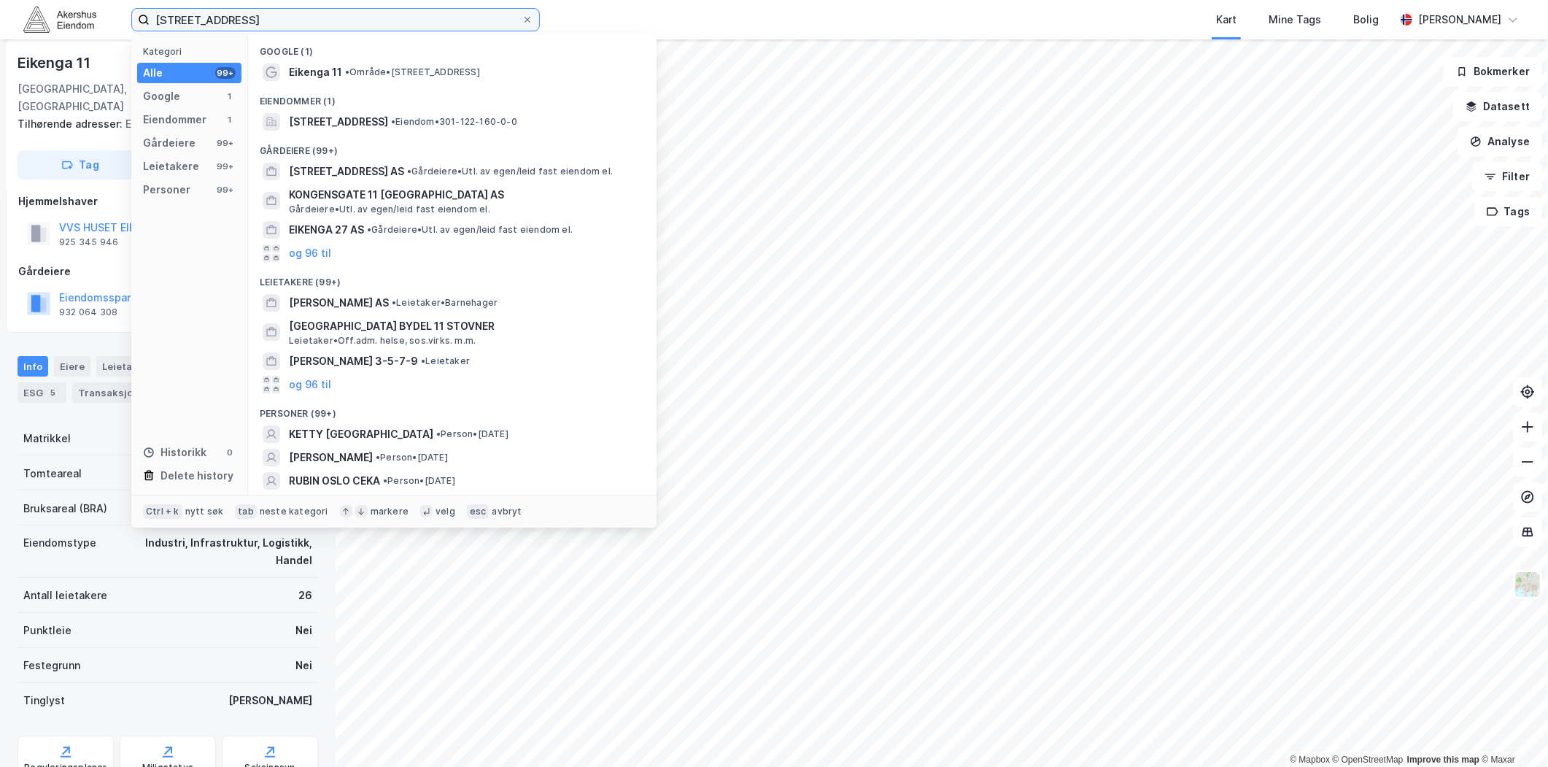
click at [382, 24] on input "[STREET_ADDRESS]" at bounding box center [336, 20] width 372 height 22
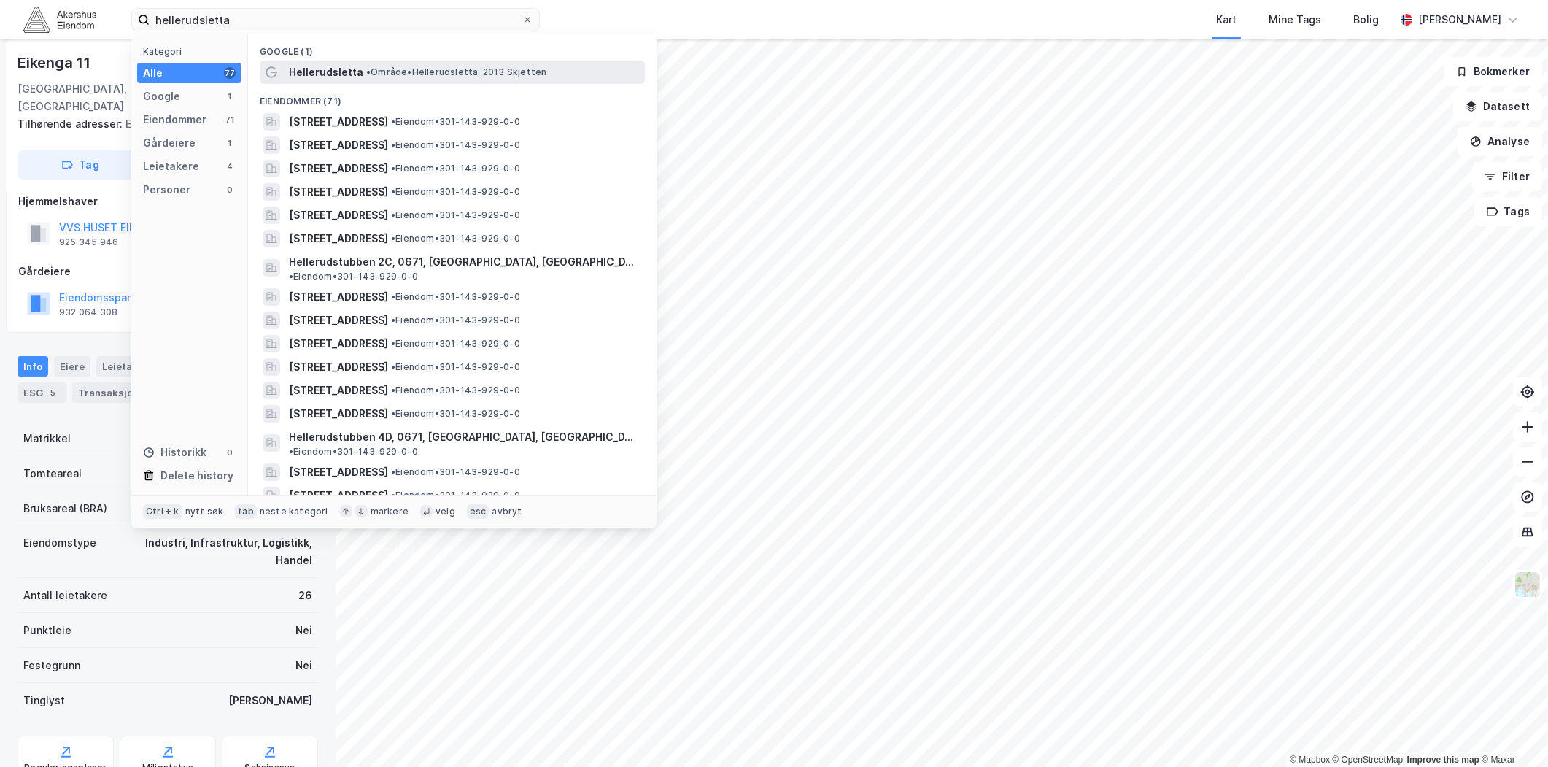
click at [367, 66] on span "•" at bounding box center [368, 71] width 4 height 11
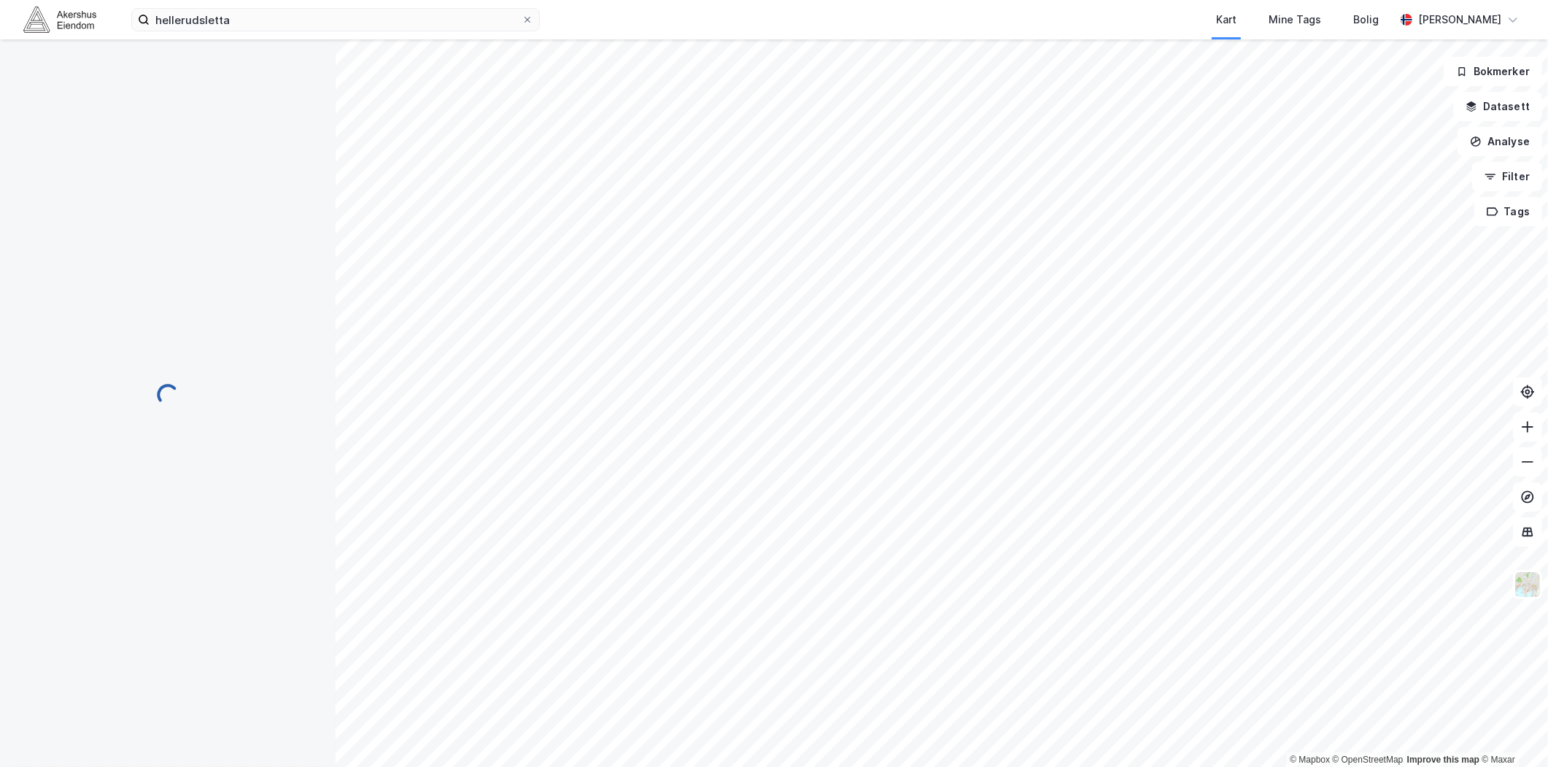
scroll to position [17, 0]
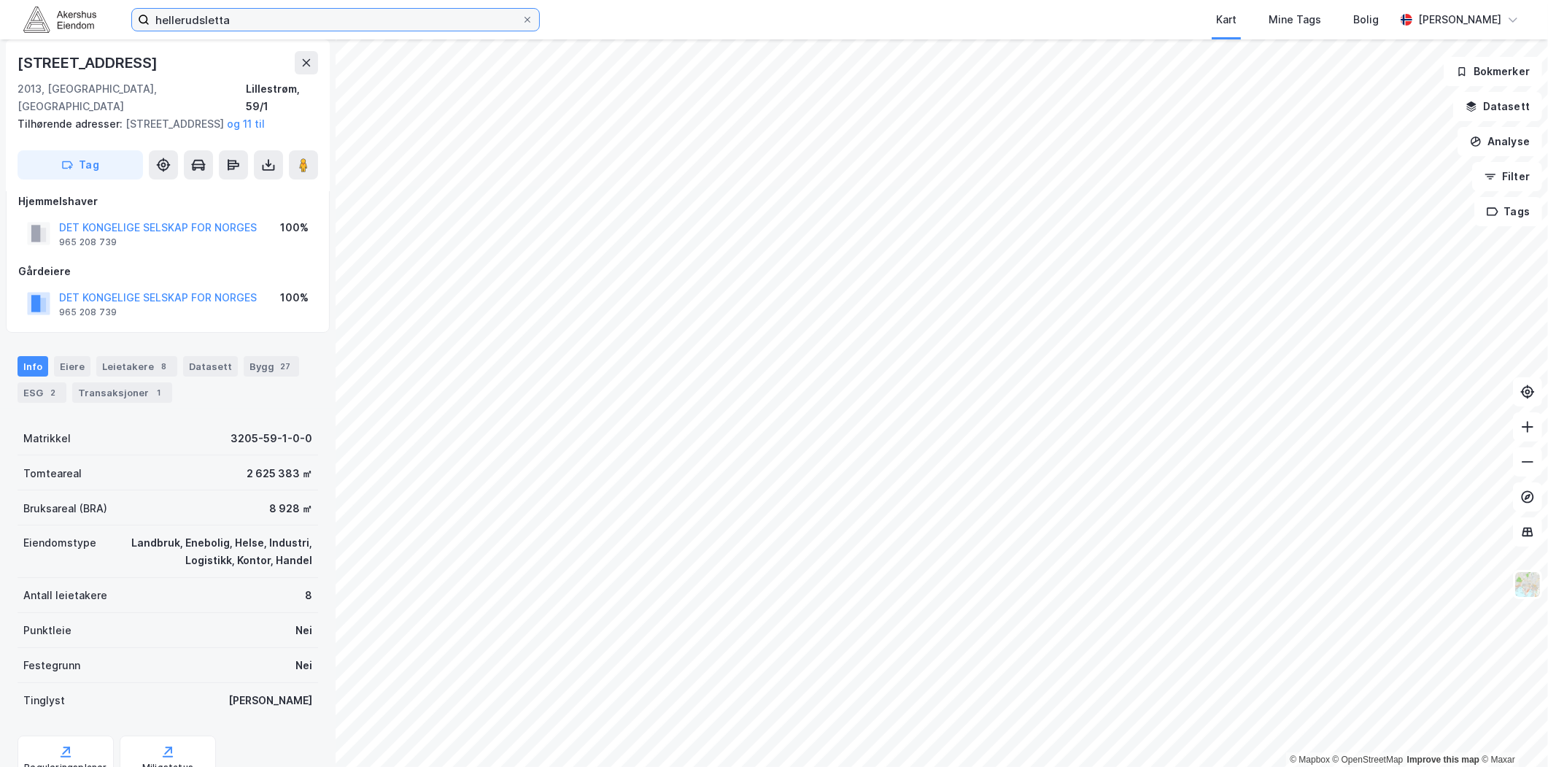
click at [233, 23] on input "hellerudsletta" at bounding box center [336, 20] width 372 height 22
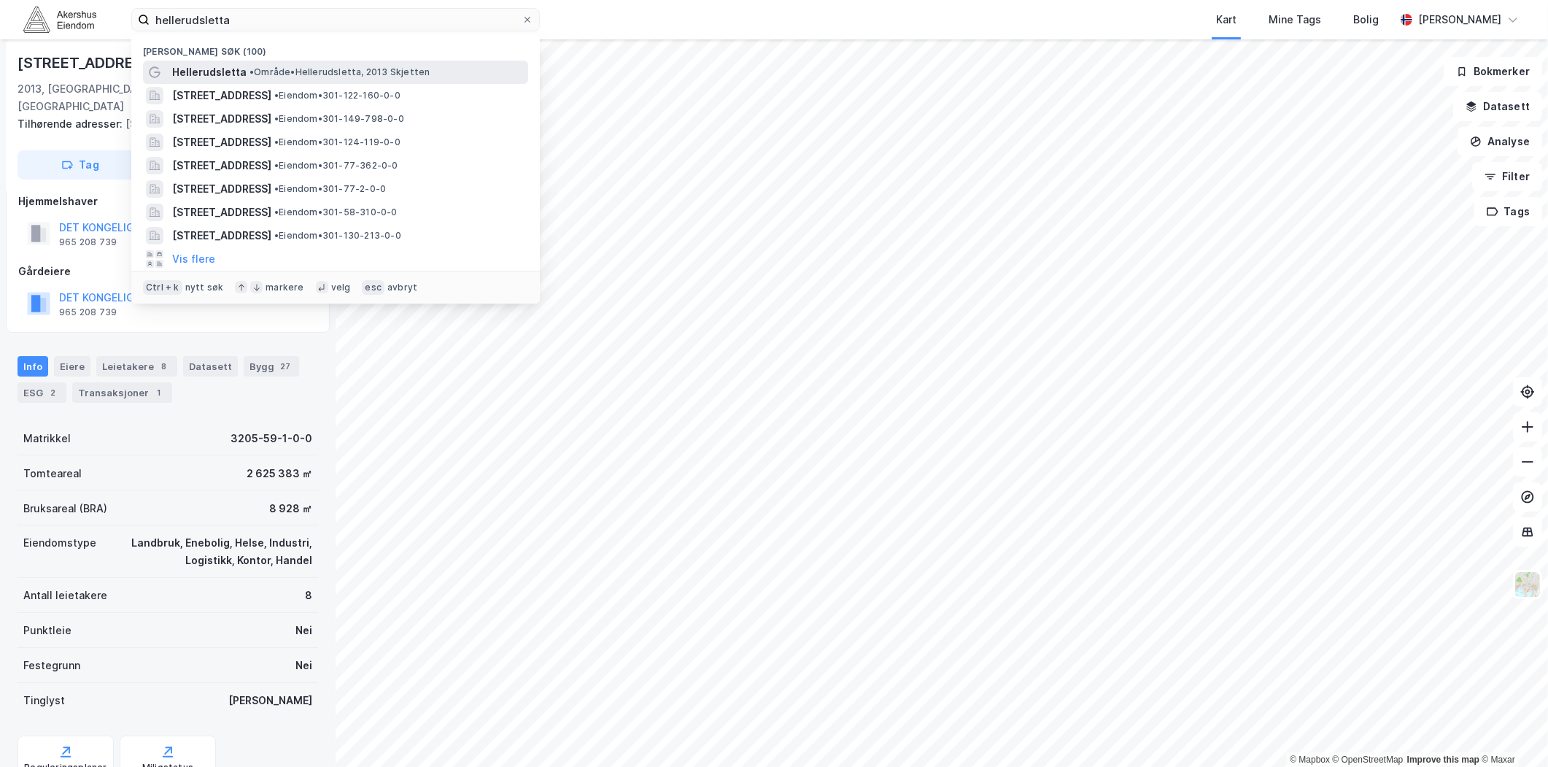
click at [399, 62] on div "Hellerudsletta • Område • Hellerudsletta, 2013 Skjetten" at bounding box center [335, 72] width 385 height 23
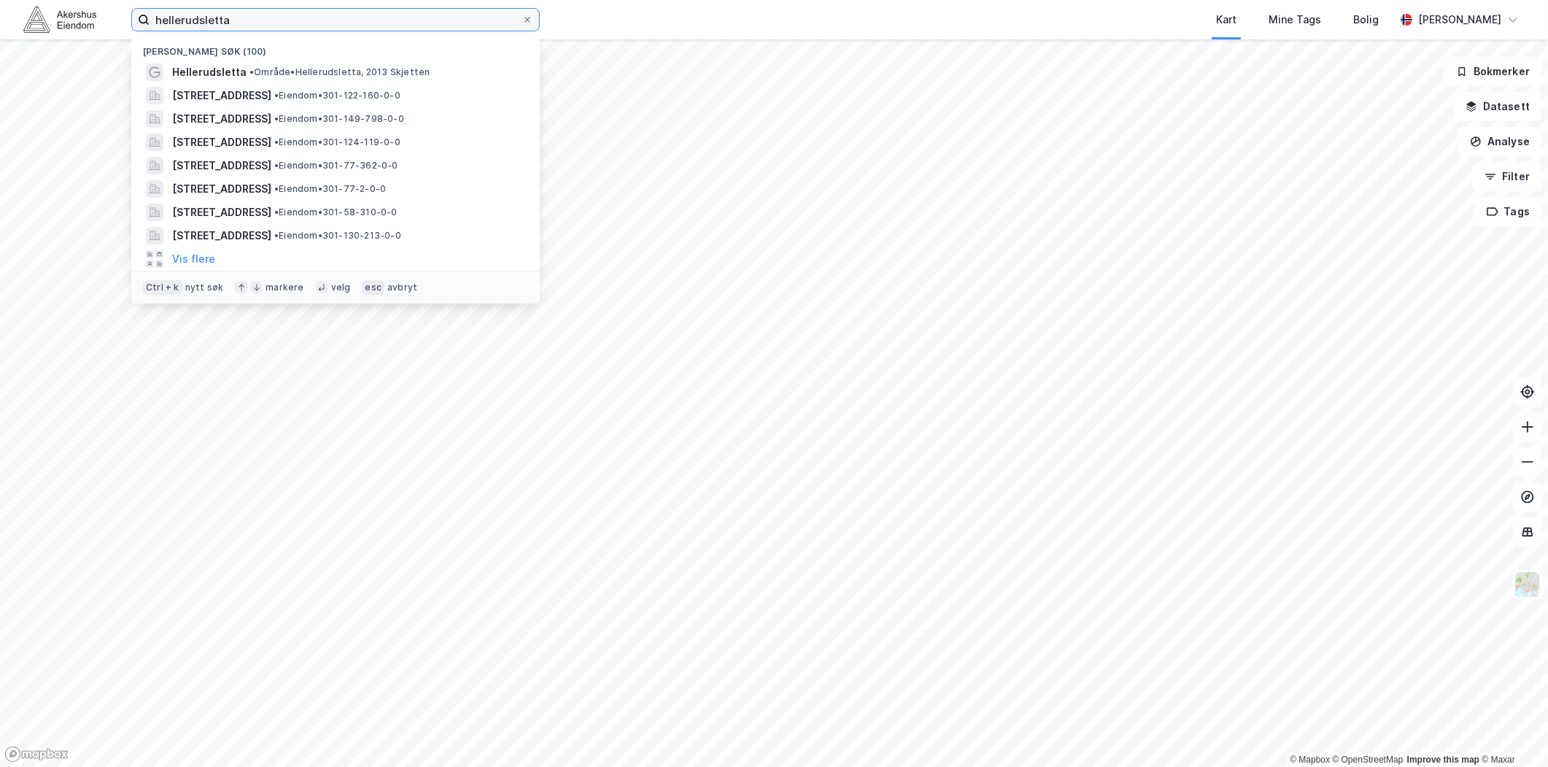
click at [390, 26] on input "hellerudsletta" at bounding box center [336, 20] width 372 height 22
paste input "[STREET_ADDRESS]"
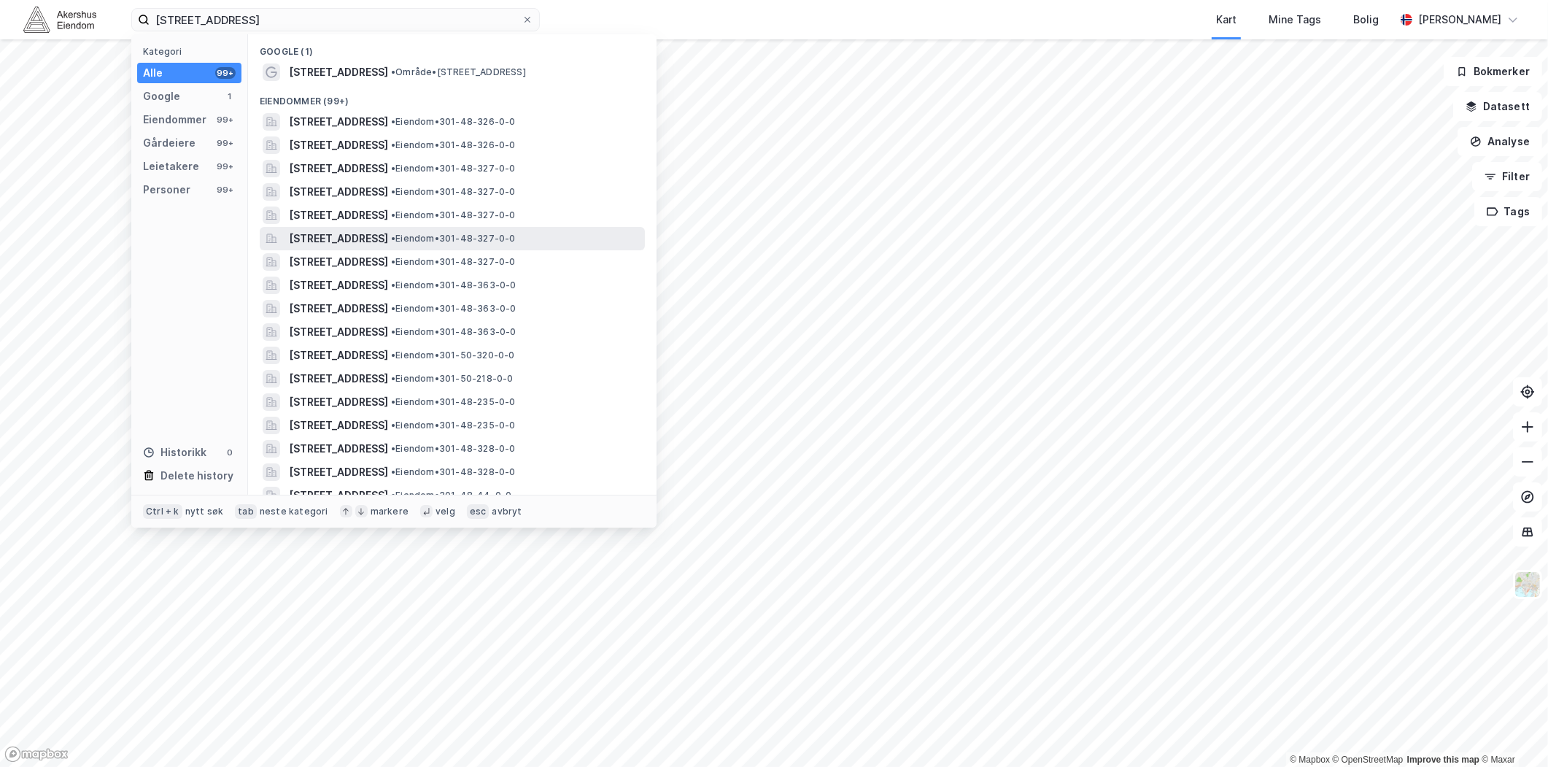
click at [388, 239] on span "[STREET_ADDRESS]" at bounding box center [338, 239] width 99 height 18
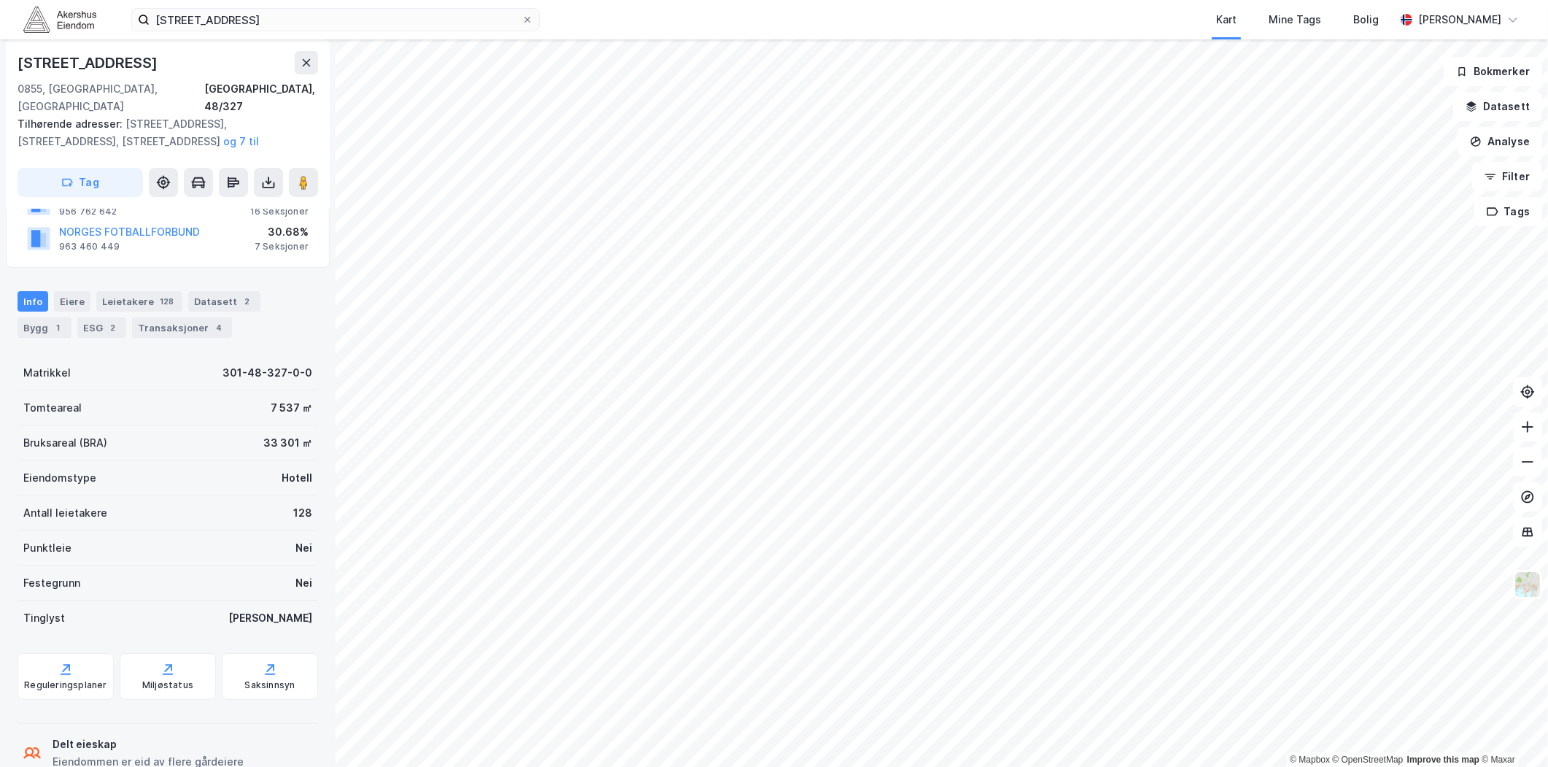
scroll to position [179, 0]
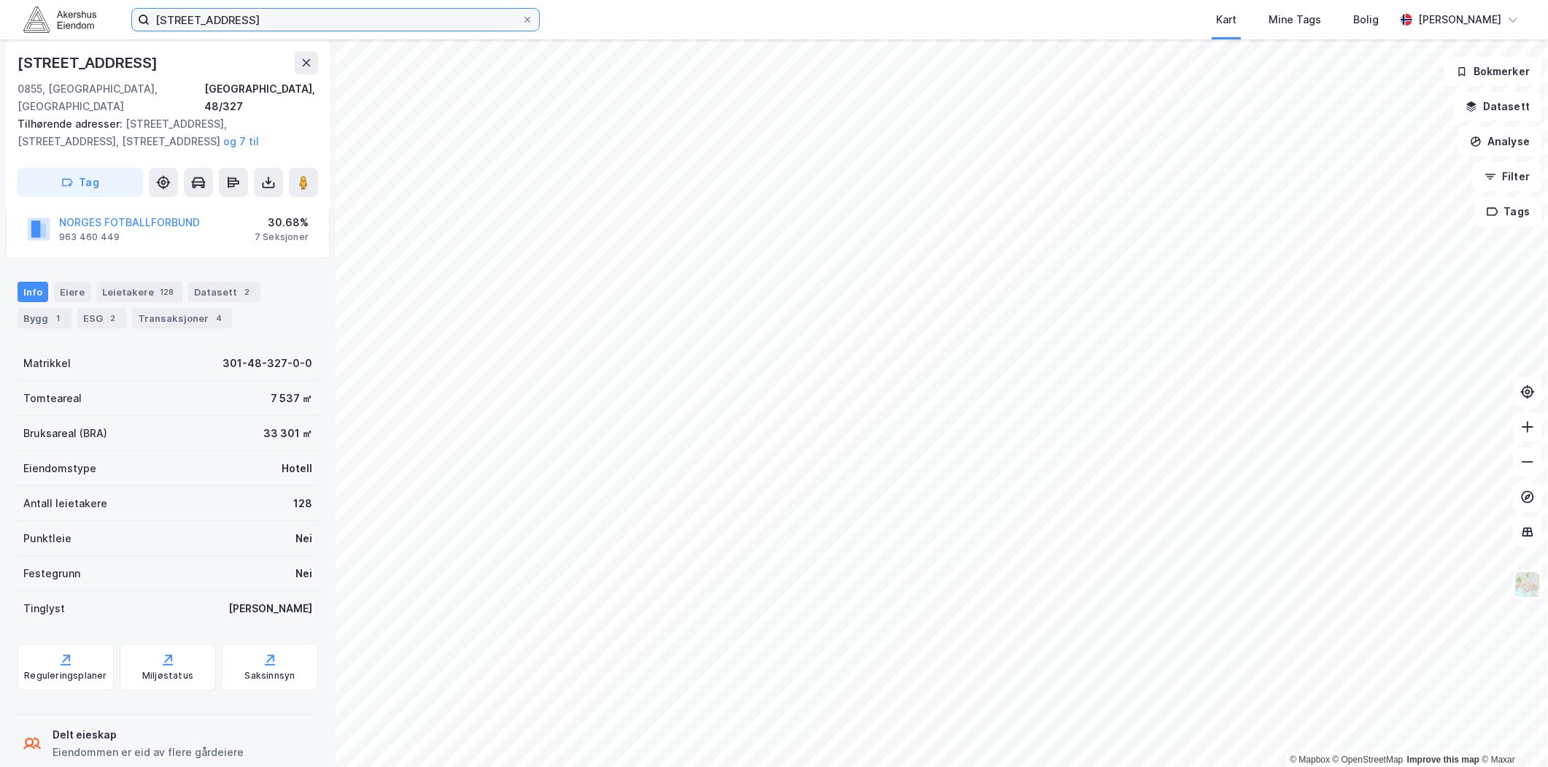
click at [325, 23] on input "[STREET_ADDRESS]" at bounding box center [336, 20] width 372 height 22
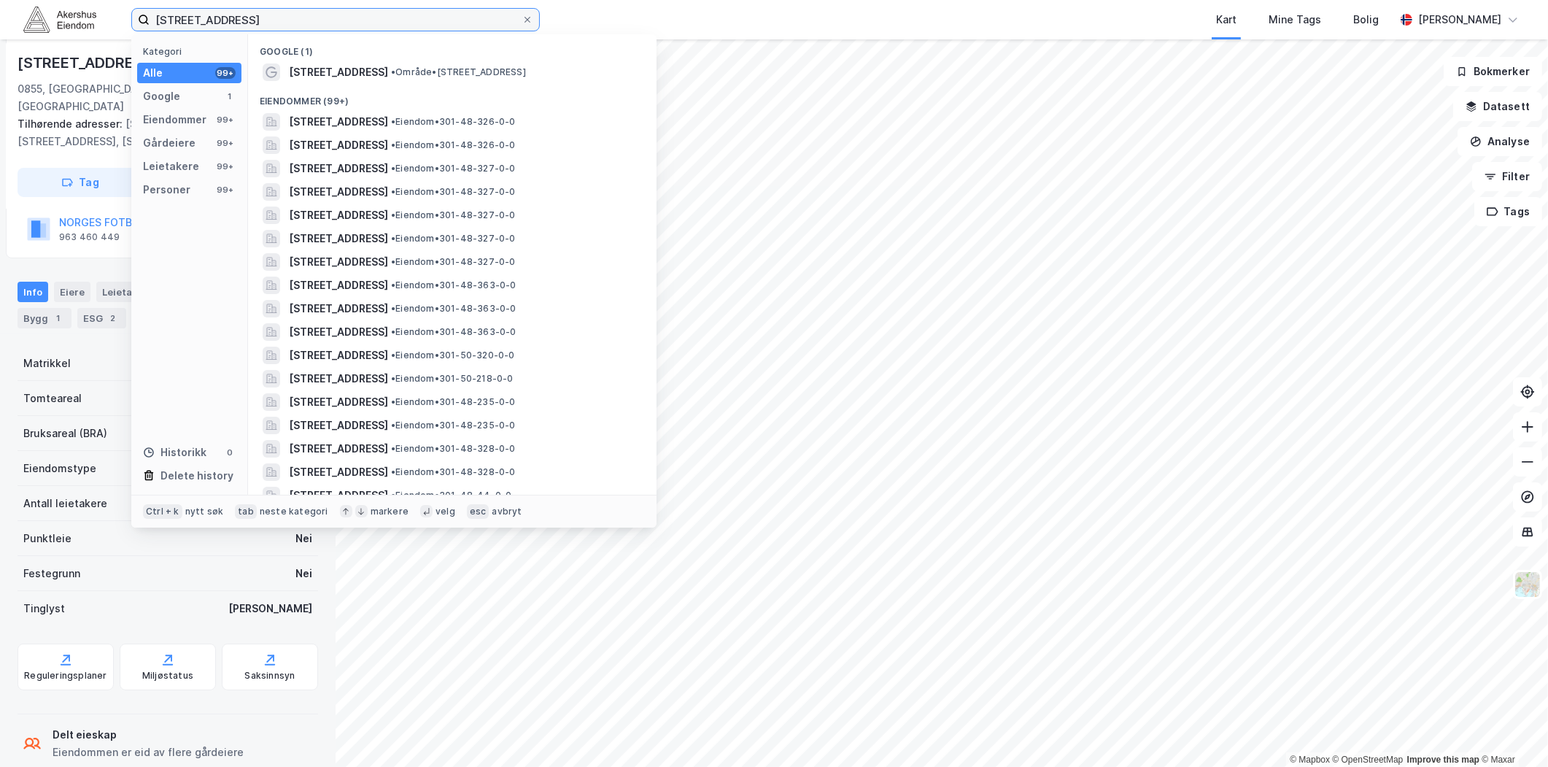
click at [325, 23] on input "[STREET_ADDRESS]" at bounding box center [336, 20] width 372 height 22
paste input "[STREET_ADDRESS]"
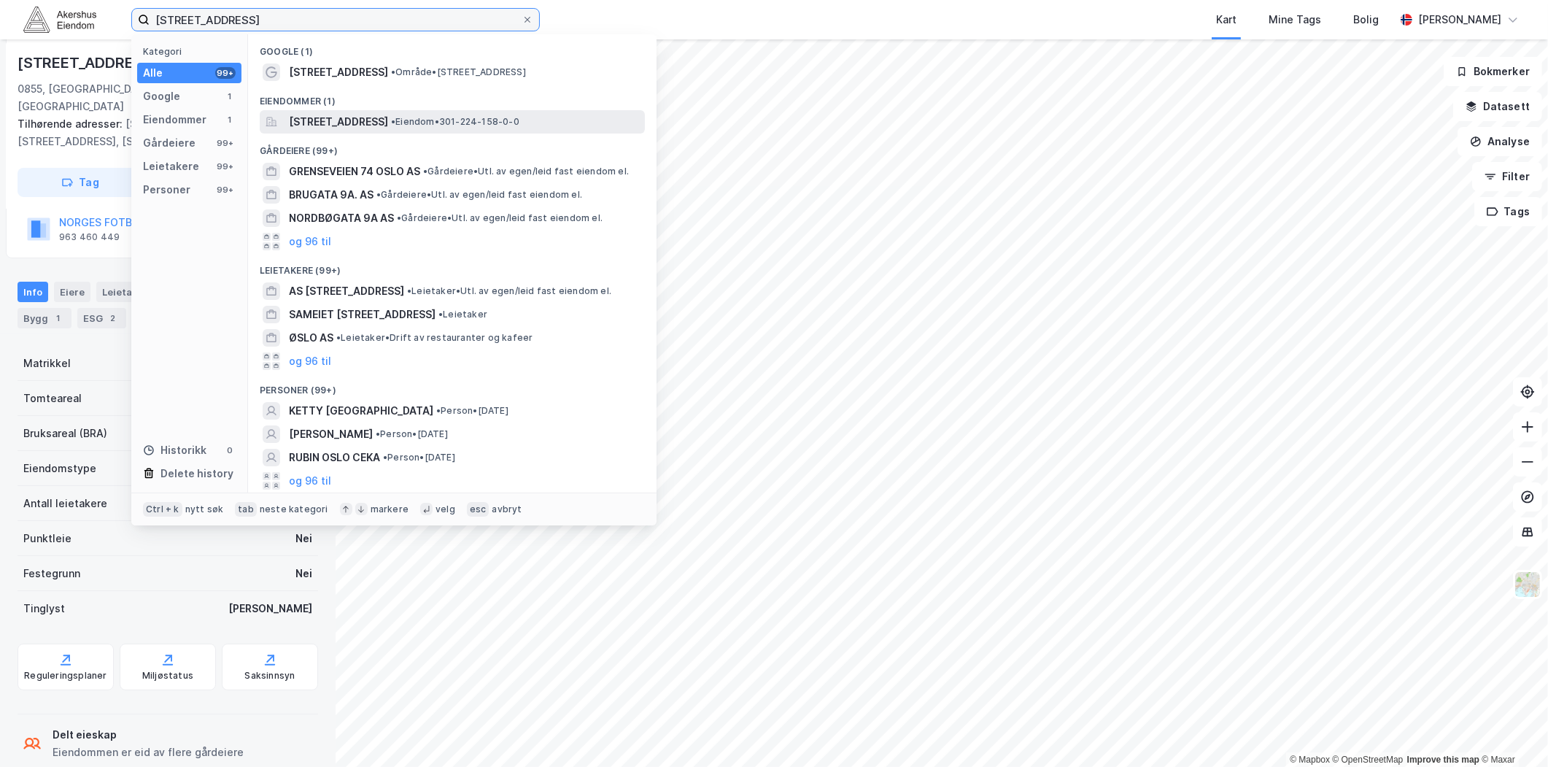
type input "[STREET_ADDRESS]"
click at [376, 120] on span "[STREET_ADDRESS]" at bounding box center [338, 122] width 99 height 18
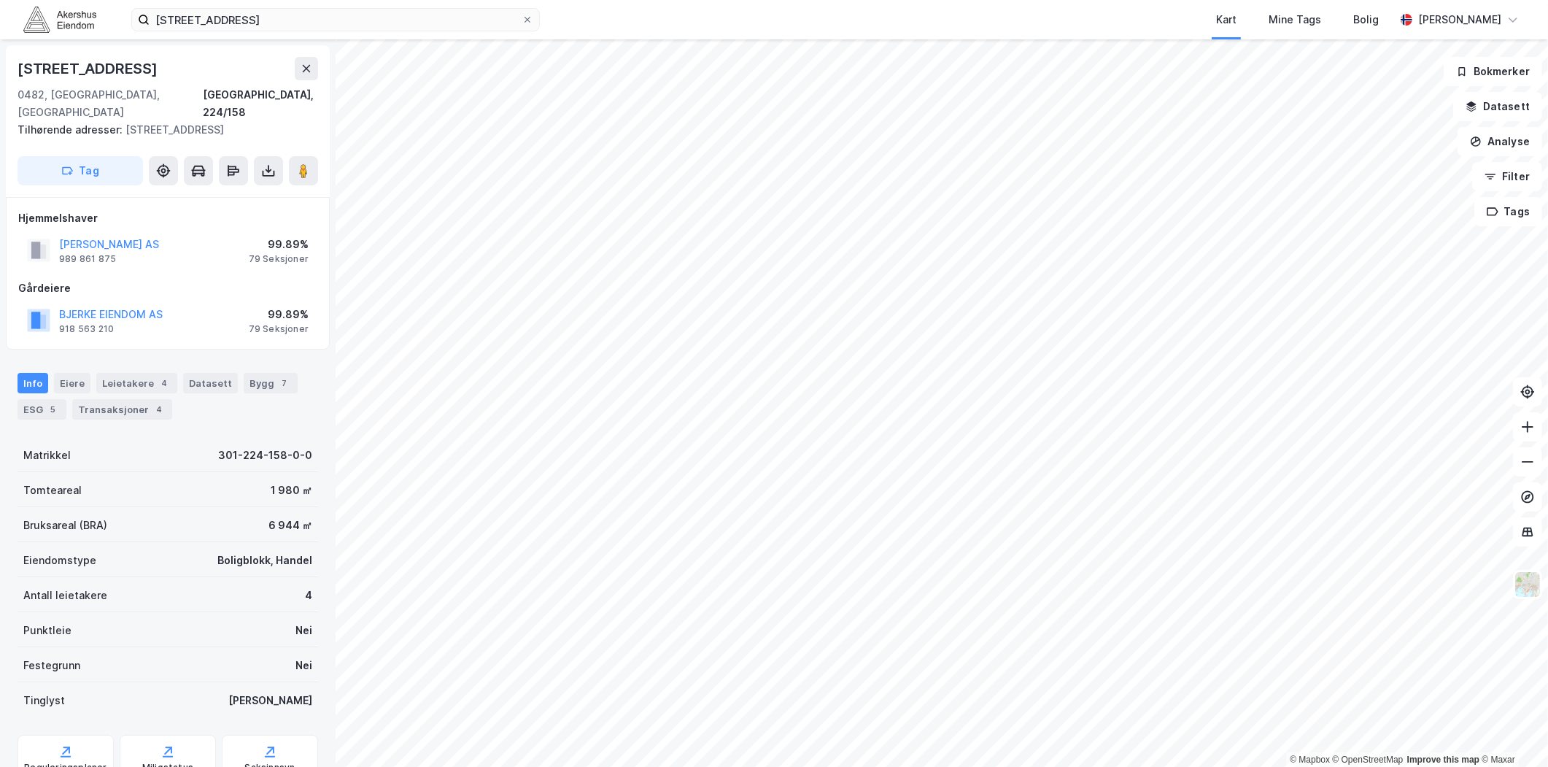
scroll to position [104, 0]
